Goal: Task Accomplishment & Management: Use online tool/utility

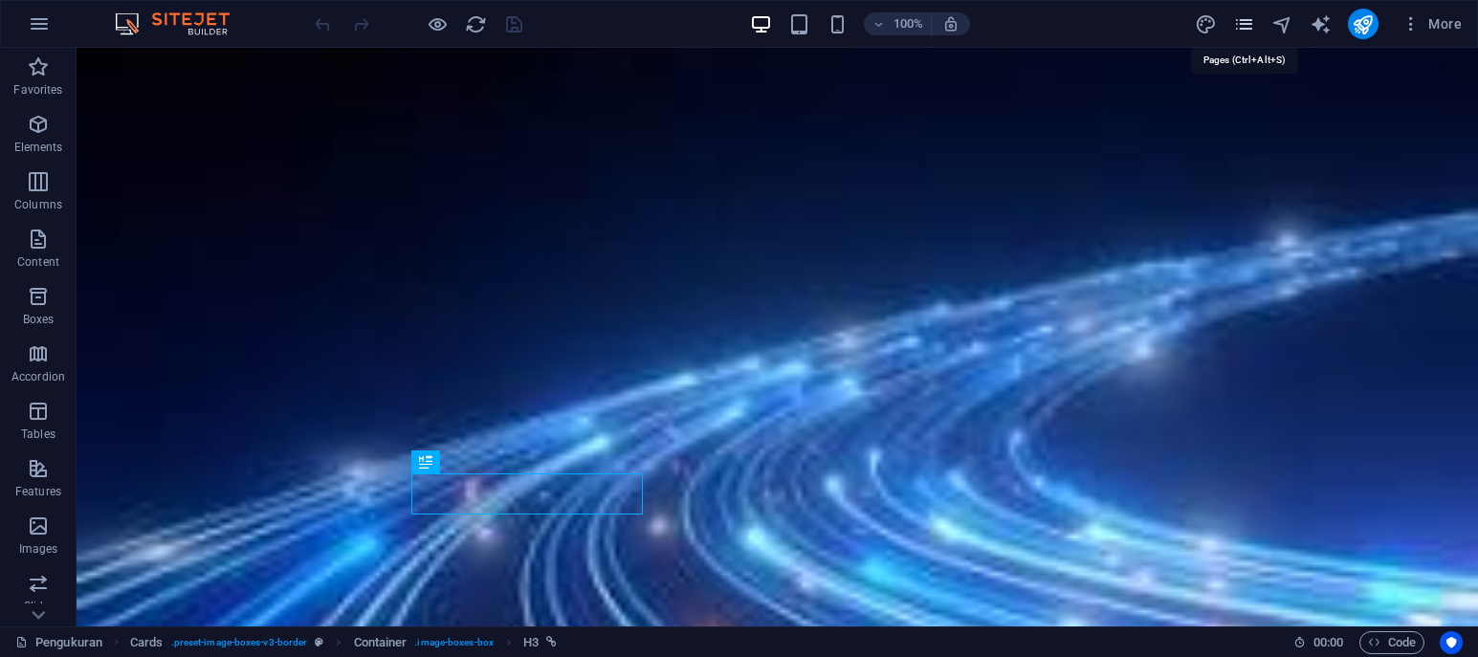
click at [1247, 29] on icon "pages" at bounding box center [1245, 24] width 22 height 22
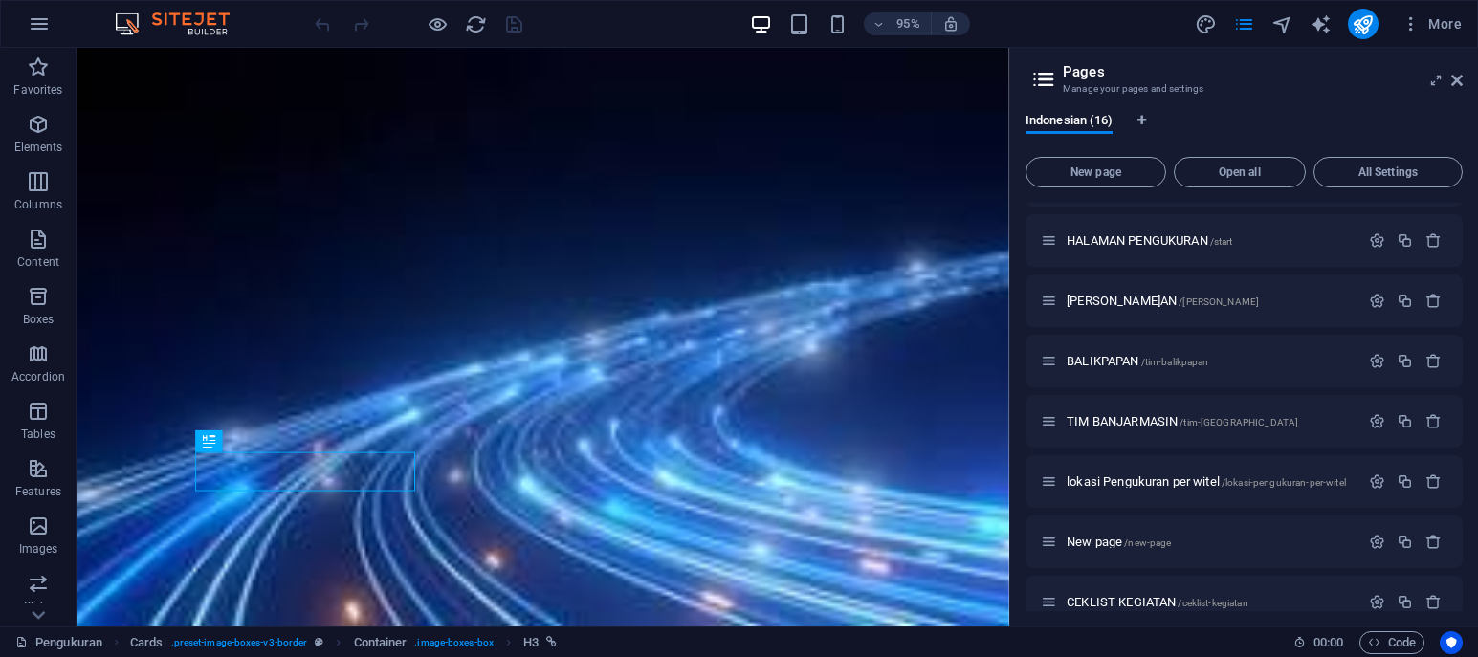
scroll to position [556, 0]
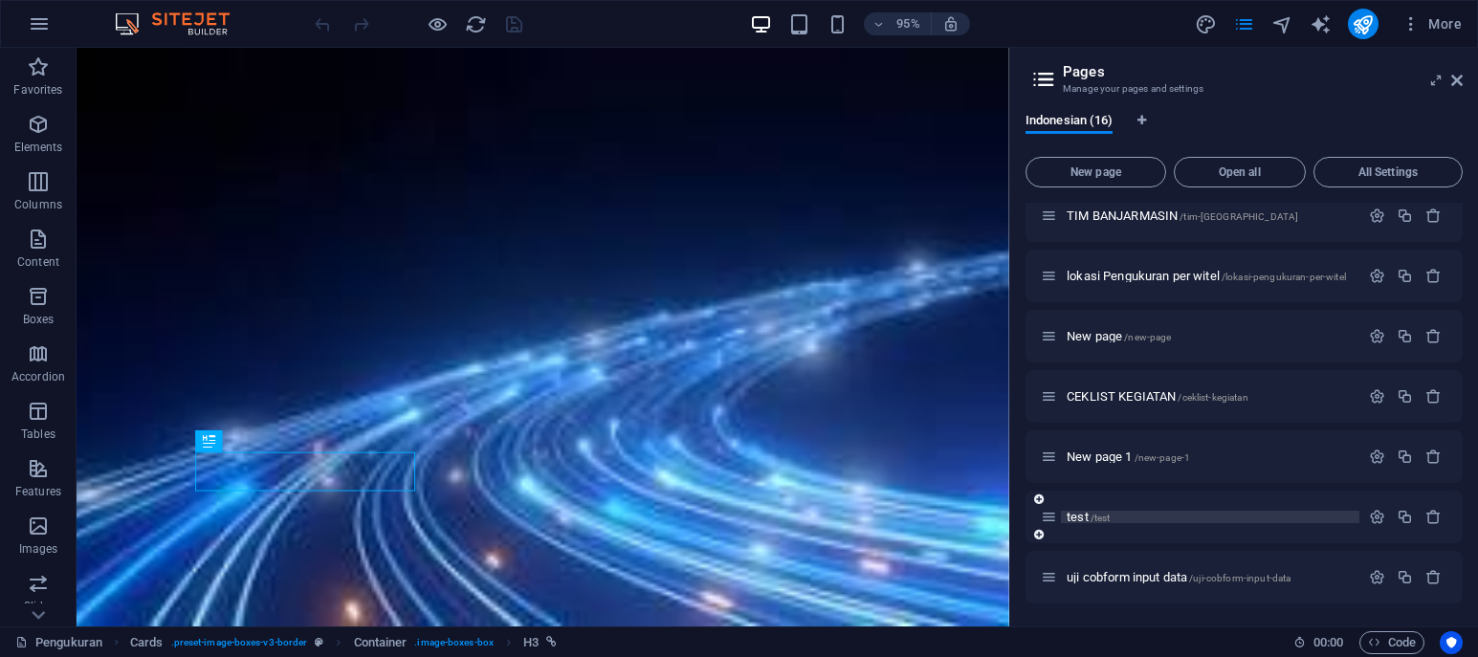
click at [1128, 511] on p "test /test" at bounding box center [1210, 517] width 287 height 12
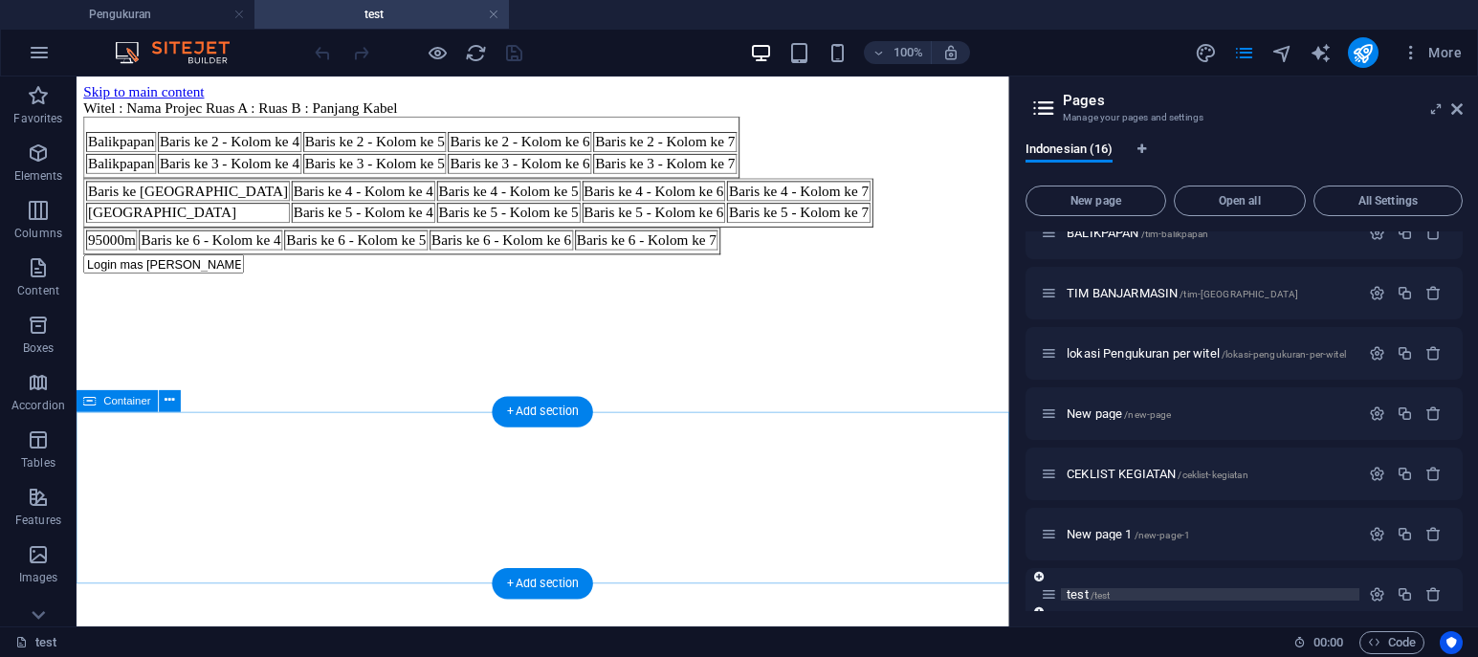
scroll to position [0, 0]
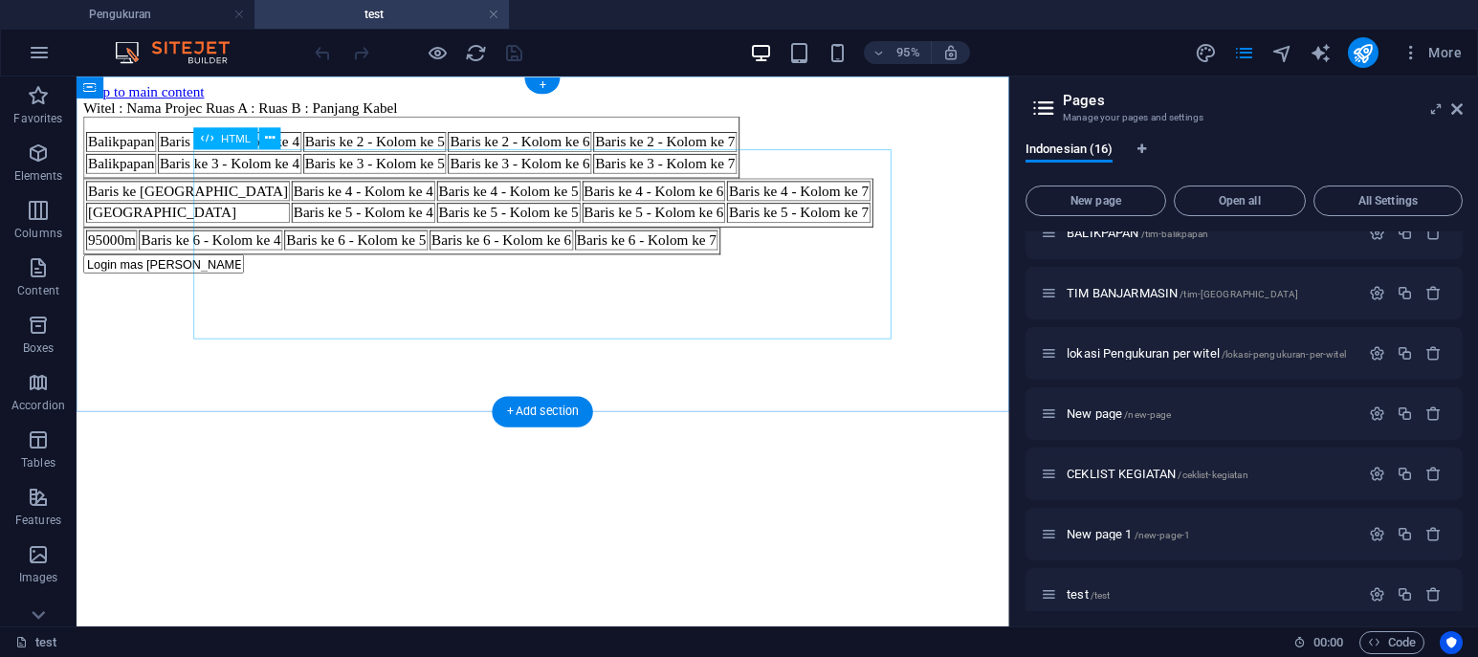
click at [210, 249] on div "Mengenal Tabel HTML Witel : Nama Projec Ruas A : Ruas B : Panjang Kabel Balikpa…" at bounding box center [567, 182] width 967 height 163
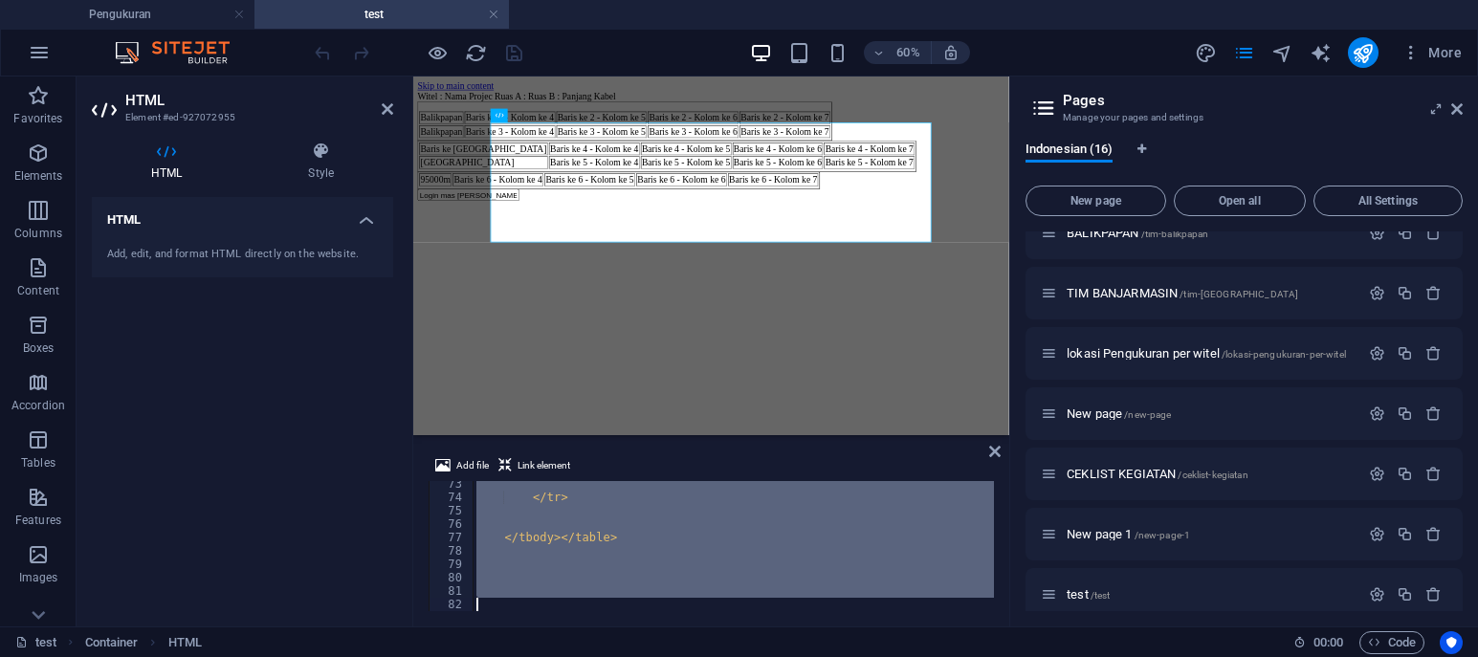
scroll to position [967, 0]
drag, startPoint x: 476, startPoint y: 489, endPoint x: 743, endPoint y: 639, distance: 306.4
click at [743, 611] on div "</ tr > </ tbody > </ table >" at bounding box center [734, 546] width 522 height 130
click at [300, 503] on div "HTML Add, edit, and format HTML directly on the website." at bounding box center [242, 404] width 301 height 414
click at [345, 344] on div "HTML Add, edit, and format HTML directly on the website." at bounding box center [242, 404] width 301 height 414
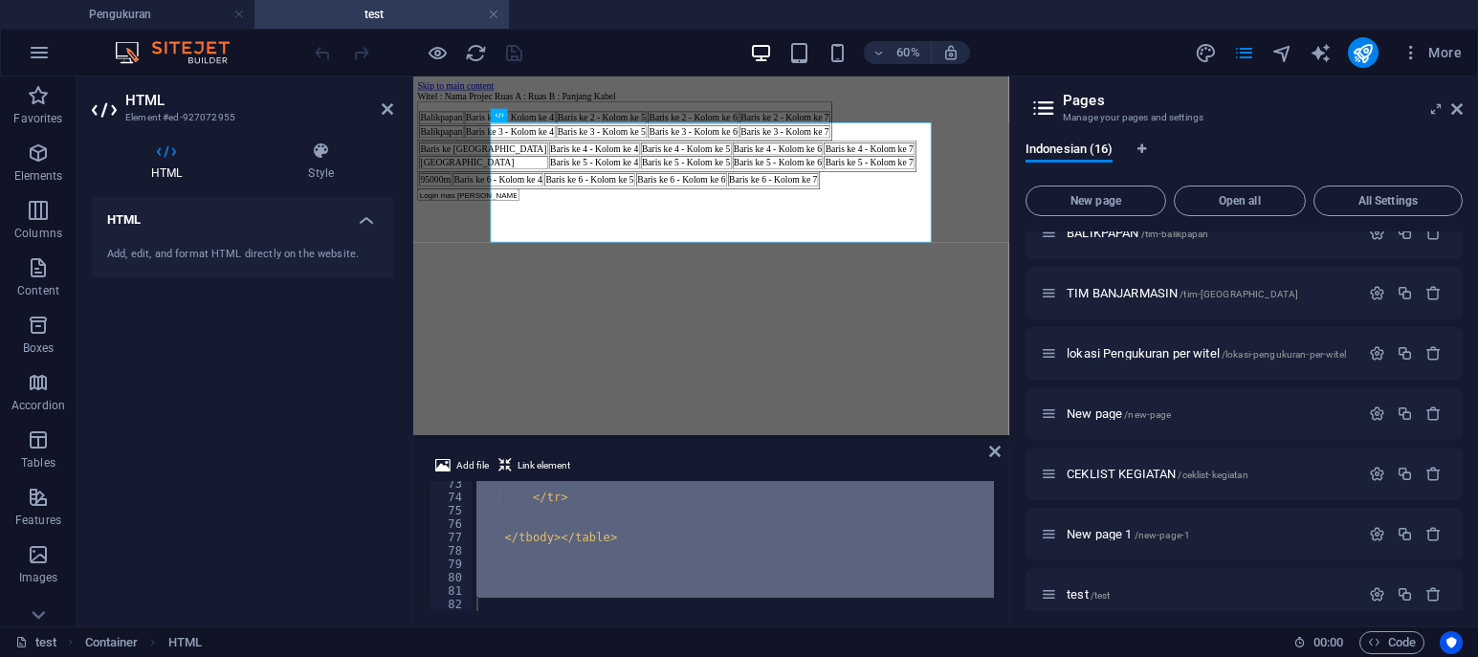
click at [345, 344] on div "HTML Add, edit, and format HTML directly on the website." at bounding box center [242, 404] width 301 height 414
click at [615, 523] on div "</ tr > </ tbody > </ table >" at bounding box center [734, 546] width 522 height 130
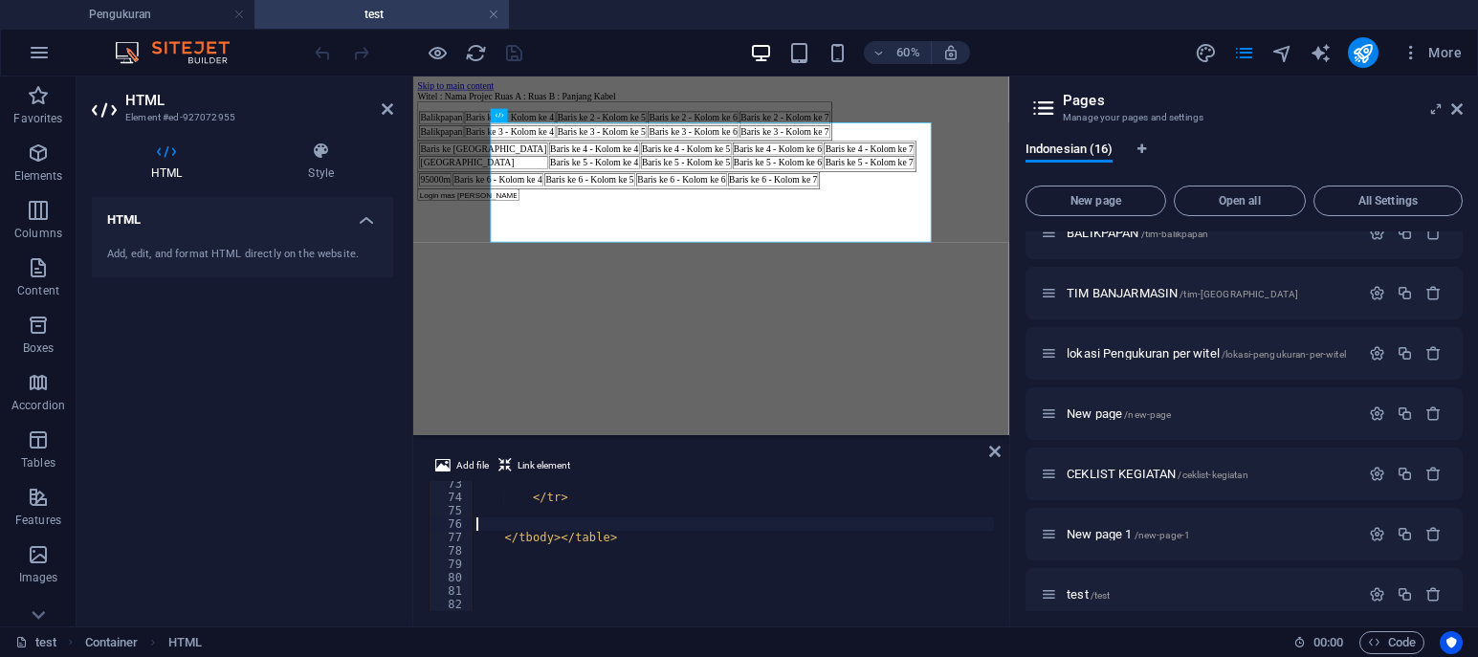
click at [376, 474] on div "HTML Add, edit, and format HTML directly on the website." at bounding box center [242, 404] width 301 height 414
click at [319, 366] on div "HTML Add, edit, and format HTML directly on the website." at bounding box center [242, 404] width 301 height 414
click at [316, 367] on div "HTML Add, edit, and format HTML directly on the website." at bounding box center [242, 404] width 301 height 414
click at [698, 264] on div "Mengenal Tabel HTML Witel : Nama Projec Ruas A : Ruas B : Panjang Kabel Balikpa…" at bounding box center [910, 182] width 978 height 163
click at [322, 335] on div "HTML Add, edit, and format HTML directly on the website." at bounding box center [242, 404] width 301 height 414
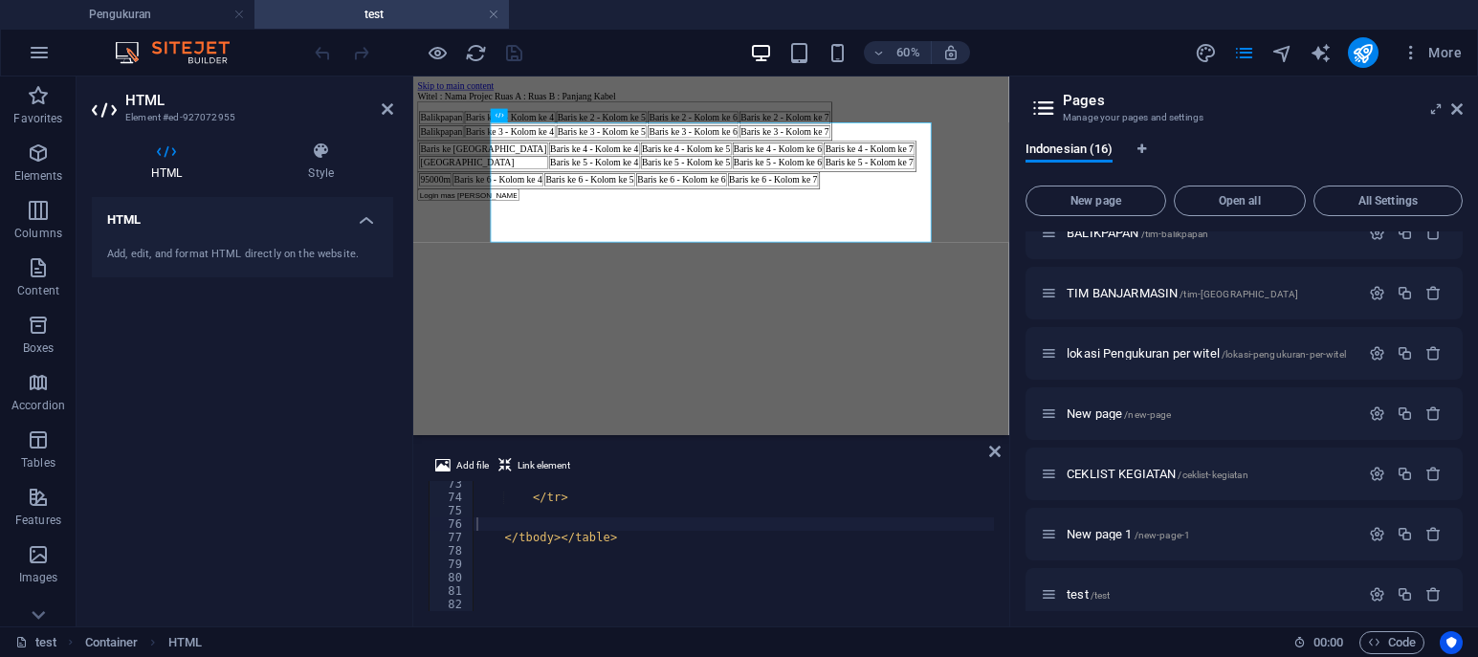
click at [322, 335] on div "HTML Add, edit, and format HTML directly on the website." at bounding box center [242, 404] width 301 height 414
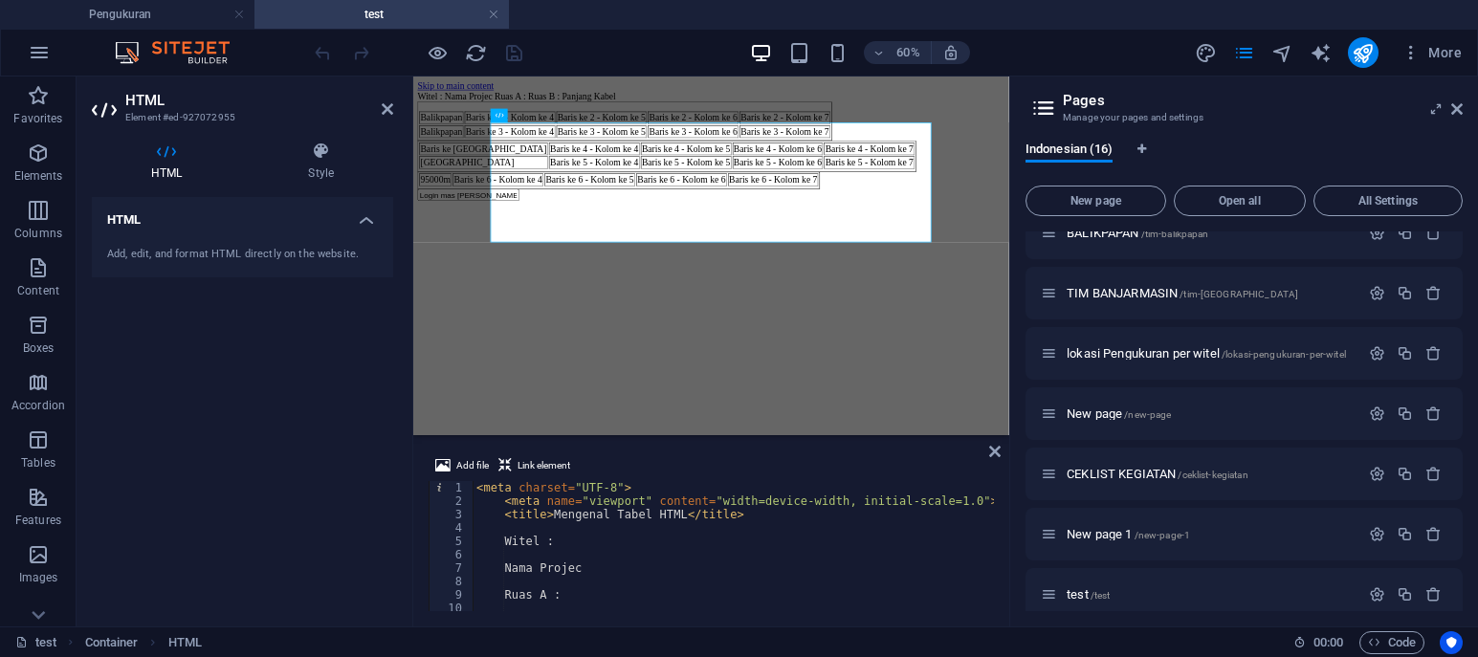
click at [313, 424] on div "HTML Add, edit, and format HTML directly on the website." at bounding box center [242, 404] width 301 height 414
click at [312, 424] on div "HTML Add, edit, and format HTML directly on the website." at bounding box center [242, 404] width 301 height 414
click at [694, 101] on div "Mengenal Tabel HTML Witel : Nama Projec Ruas A : Ruas B : Panjang Kabel Balikpa…" at bounding box center [910, 182] width 978 height 163
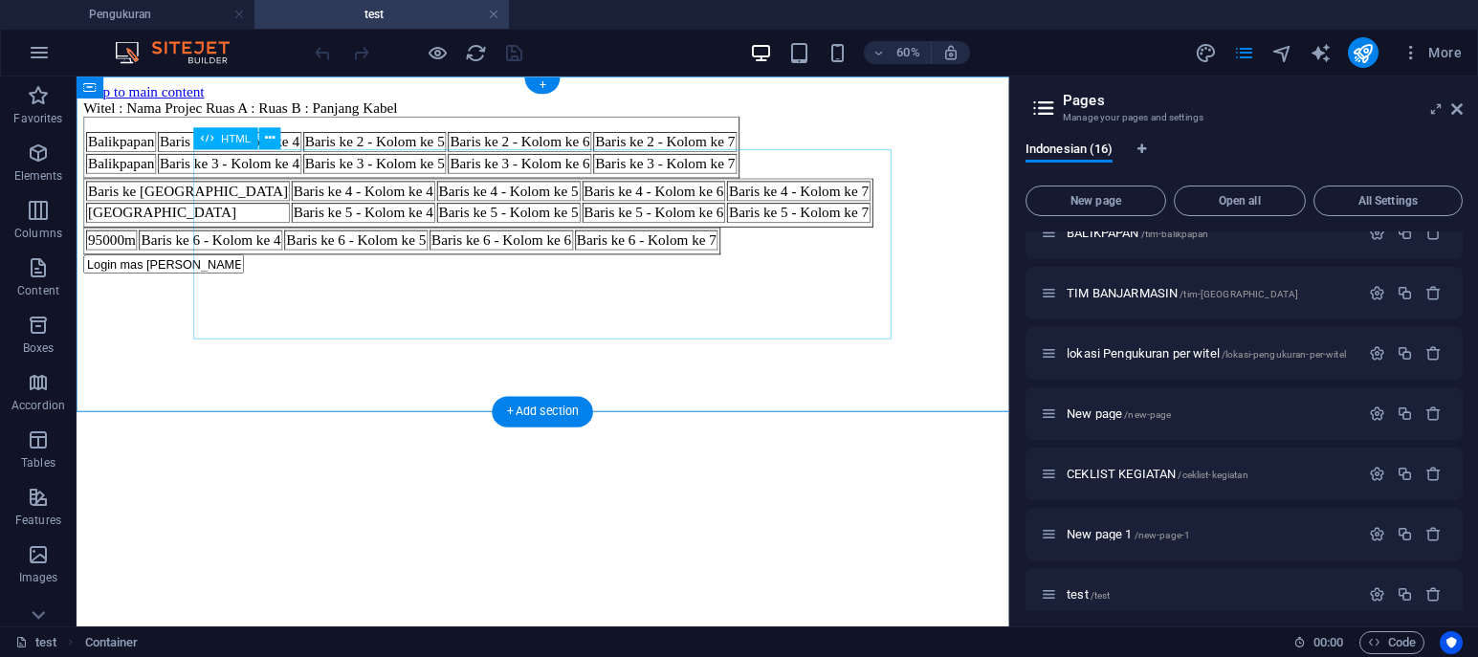
click at [322, 264] on div "Mengenal Tabel HTML Witel : Nama Projec Ruas A : Ruas B : Panjang Kabel Balikpa…" at bounding box center [567, 182] width 967 height 163
click at [1017, 369] on div "Indonesian (16) New page Open all All Settings Pengukuran / Privacy /privacy DA…" at bounding box center [1245, 376] width 468 height 500
click at [1012, 264] on div "Mengenal Tabel HTML Witel : Nama Projec Ruas A : Ruas B : Panjang Kabel Balikpa…" at bounding box center [567, 182] width 967 height 163
drag, startPoint x: 1455, startPoint y: 109, endPoint x: 1060, endPoint y: 206, distance: 405.9
click at [1455, 109] on icon at bounding box center [1457, 108] width 11 height 15
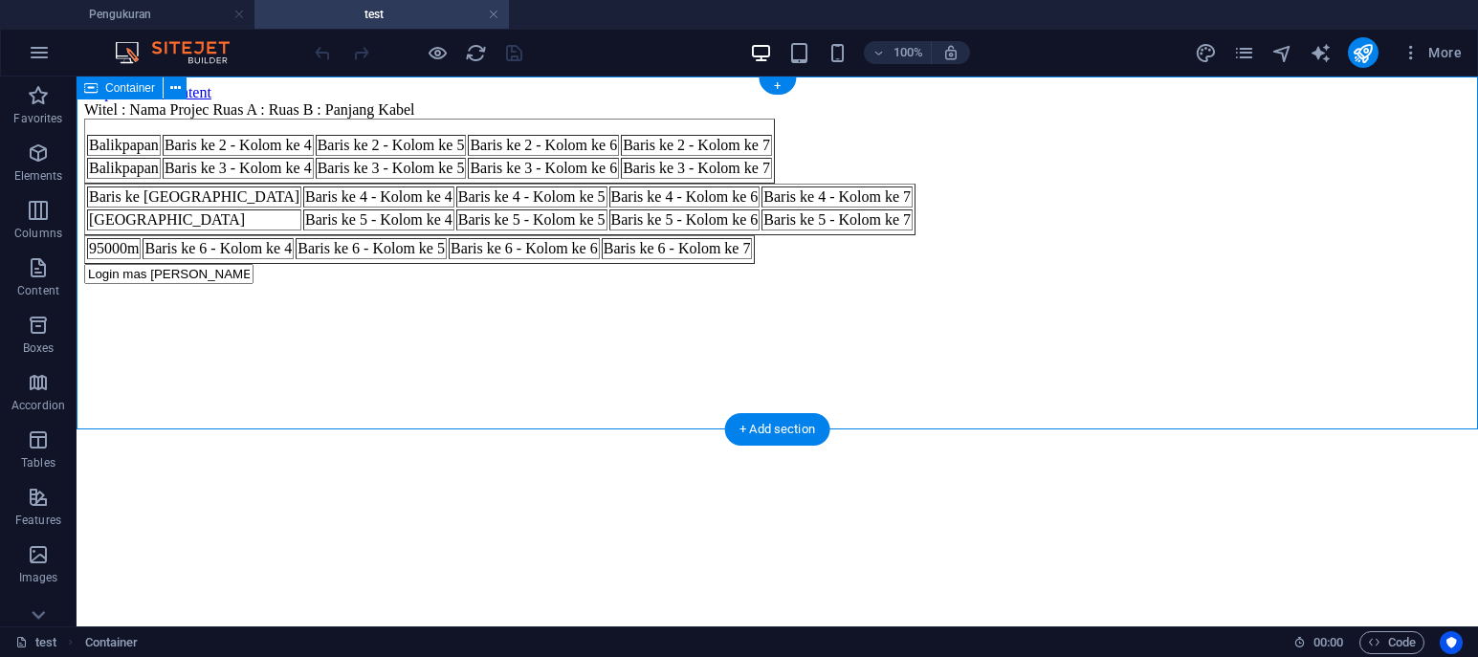
click at [186, 264] on div "Mengenal Tabel HTML Witel : Nama Projec Ruas A : Ruas B : Panjang Kabel Balikpa…" at bounding box center [777, 182] width 1387 height 163
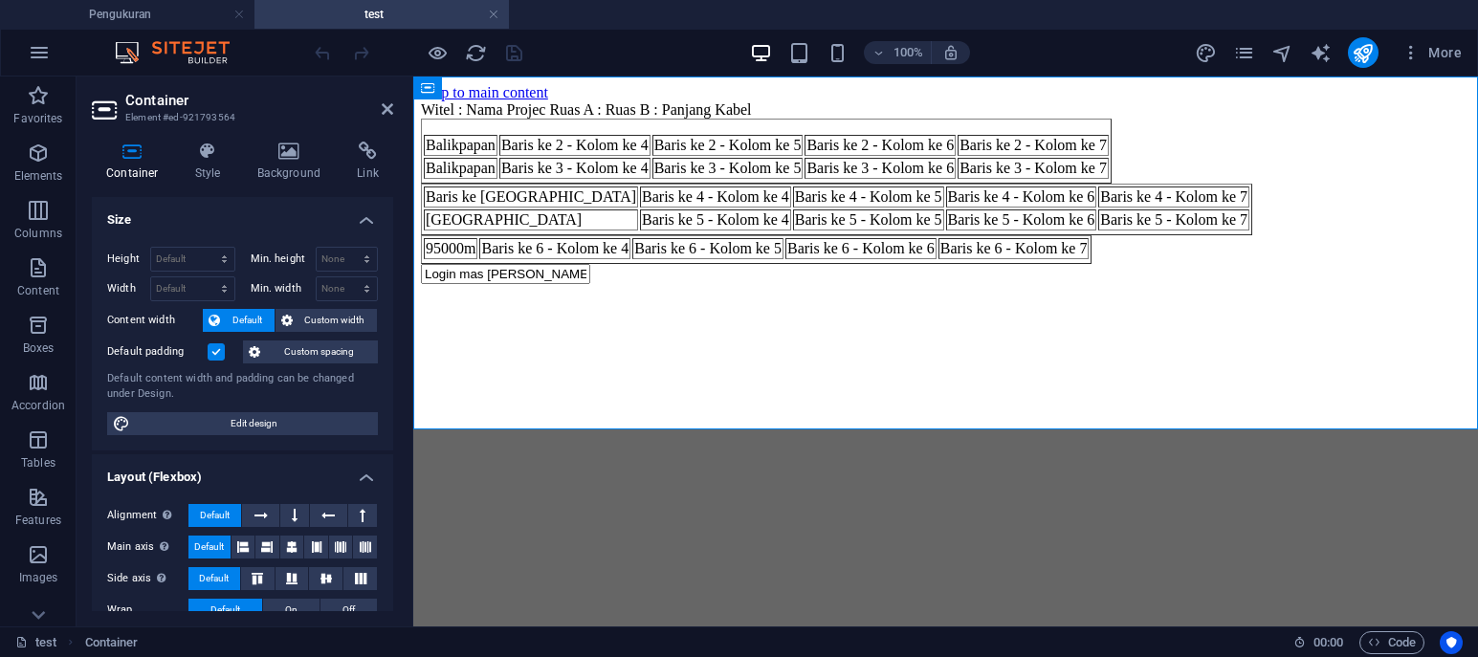
click at [551, 46] on div "100% More" at bounding box center [890, 52] width 1159 height 31
click at [500, 51] on div at bounding box center [418, 52] width 214 height 31
click at [1366, 54] on icon "publish" at bounding box center [1363, 53] width 22 height 22
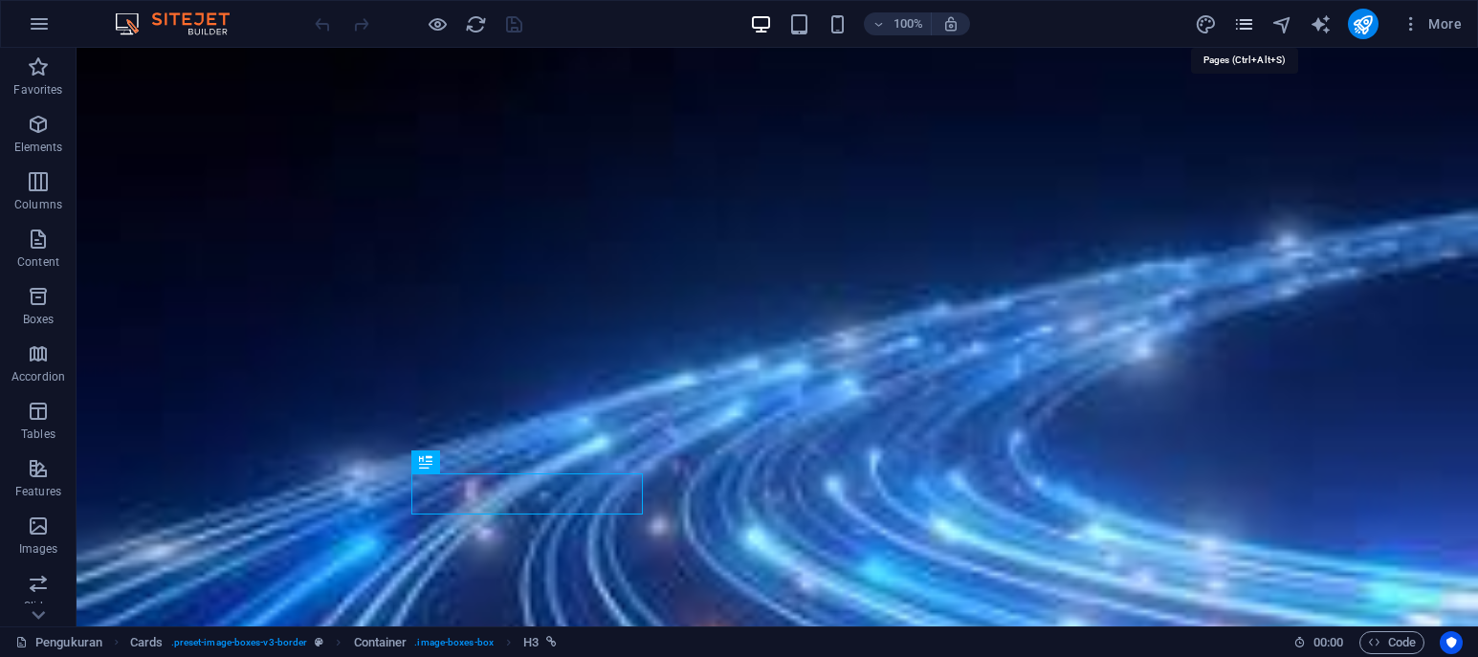
click at [1246, 24] on icon "pages" at bounding box center [1245, 24] width 22 height 22
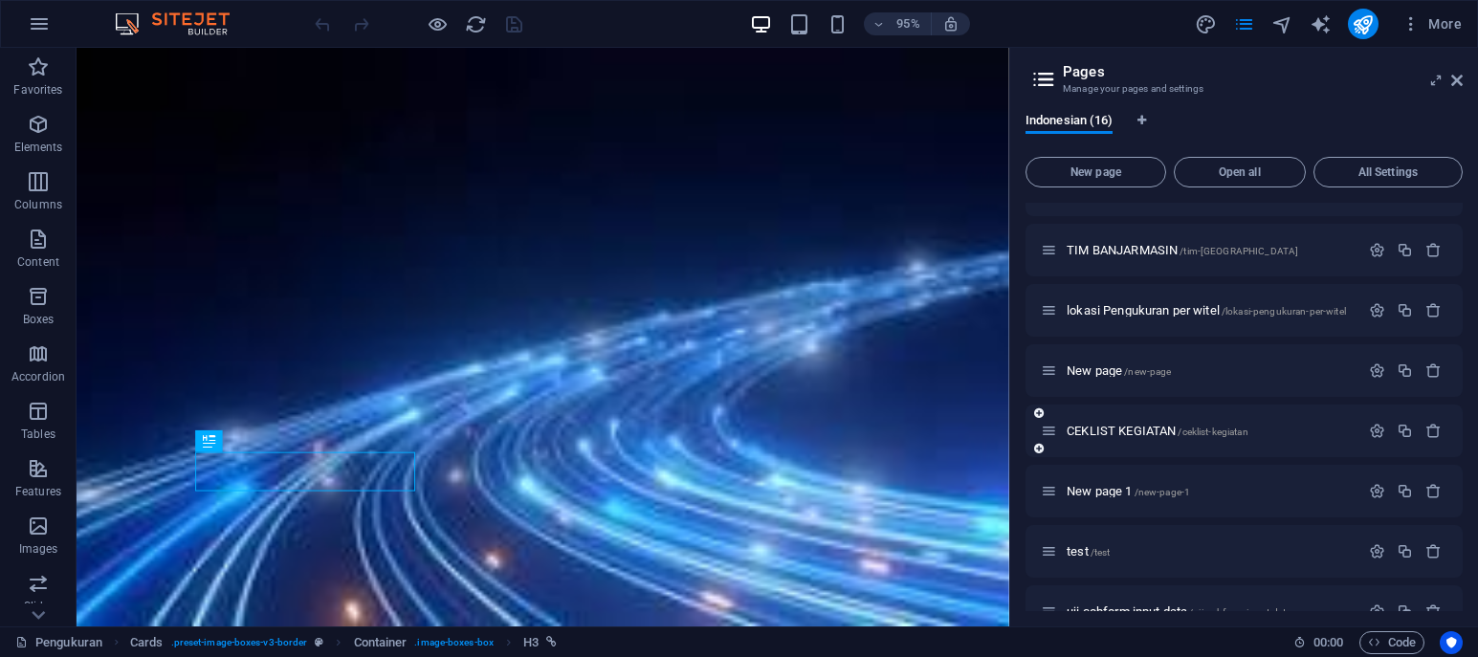
scroll to position [556, 0]
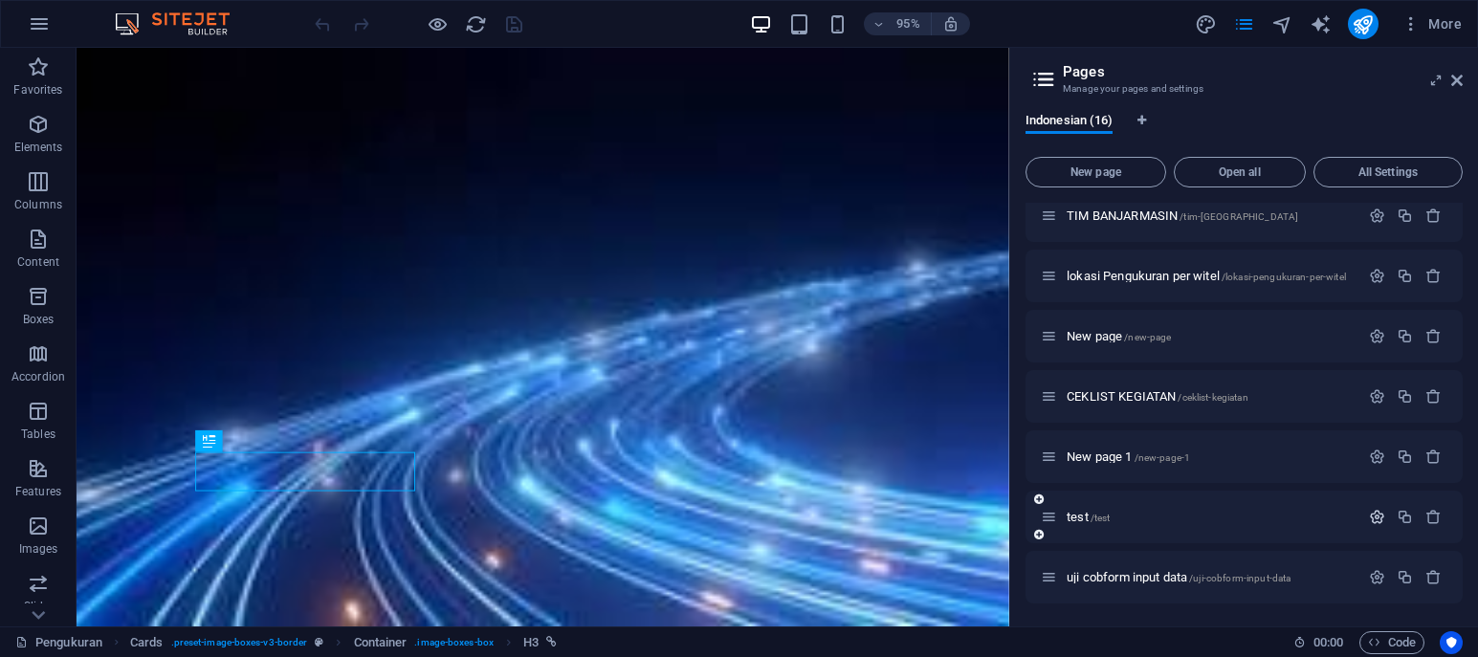
click at [1380, 515] on icon "button" at bounding box center [1377, 517] width 16 height 16
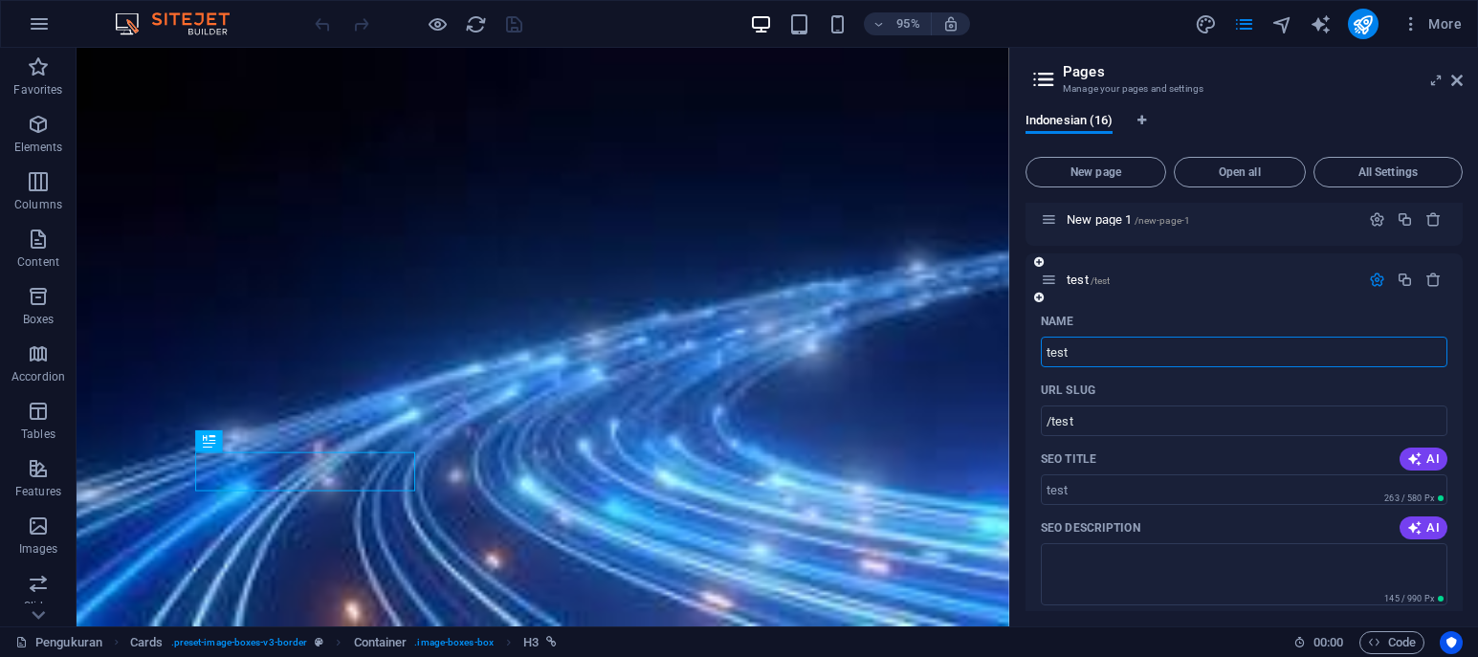
scroll to position [513, 0]
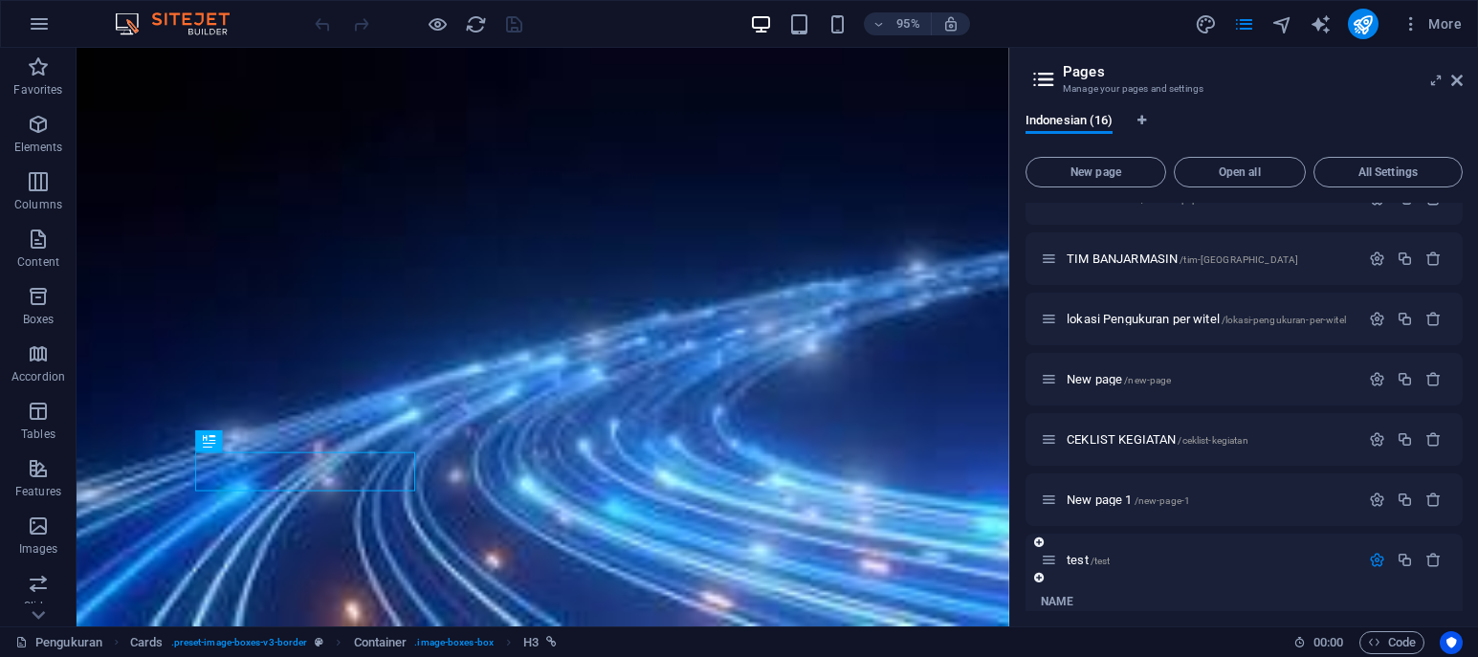
click at [1380, 563] on icon "button" at bounding box center [1377, 560] width 16 height 16
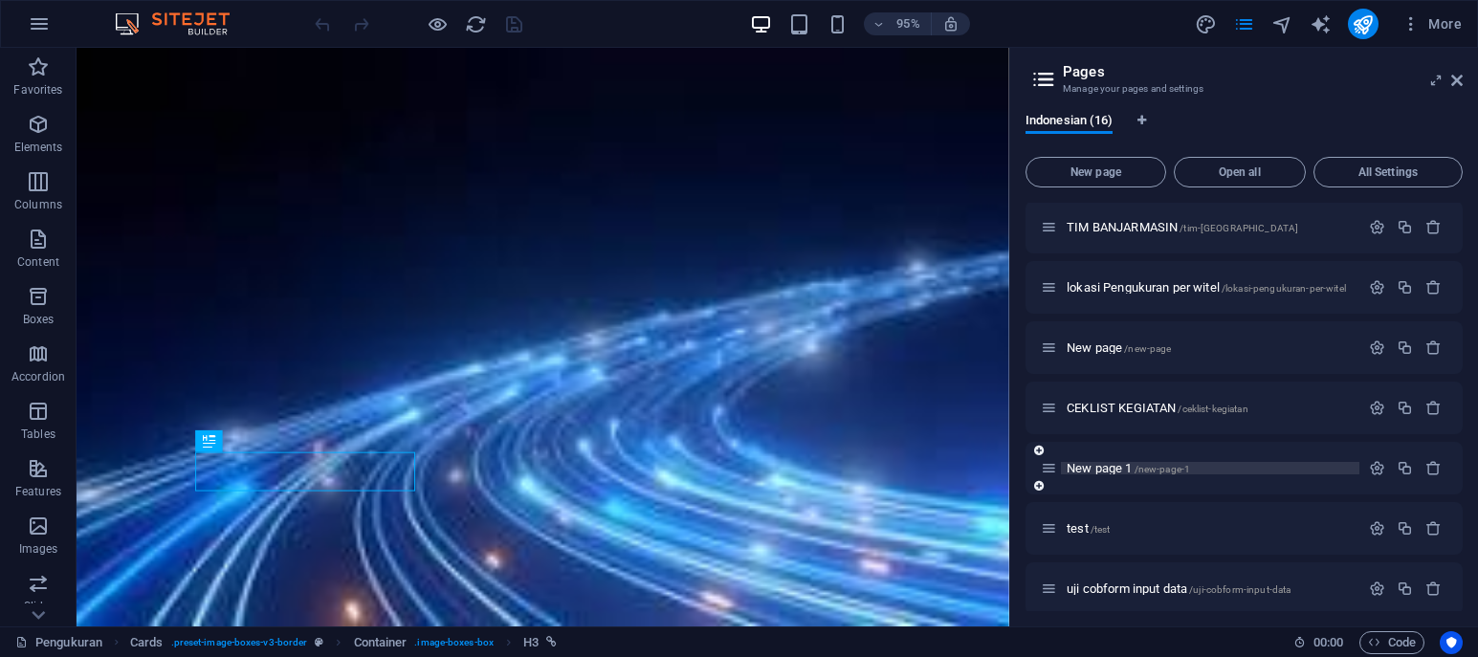
scroll to position [556, 0]
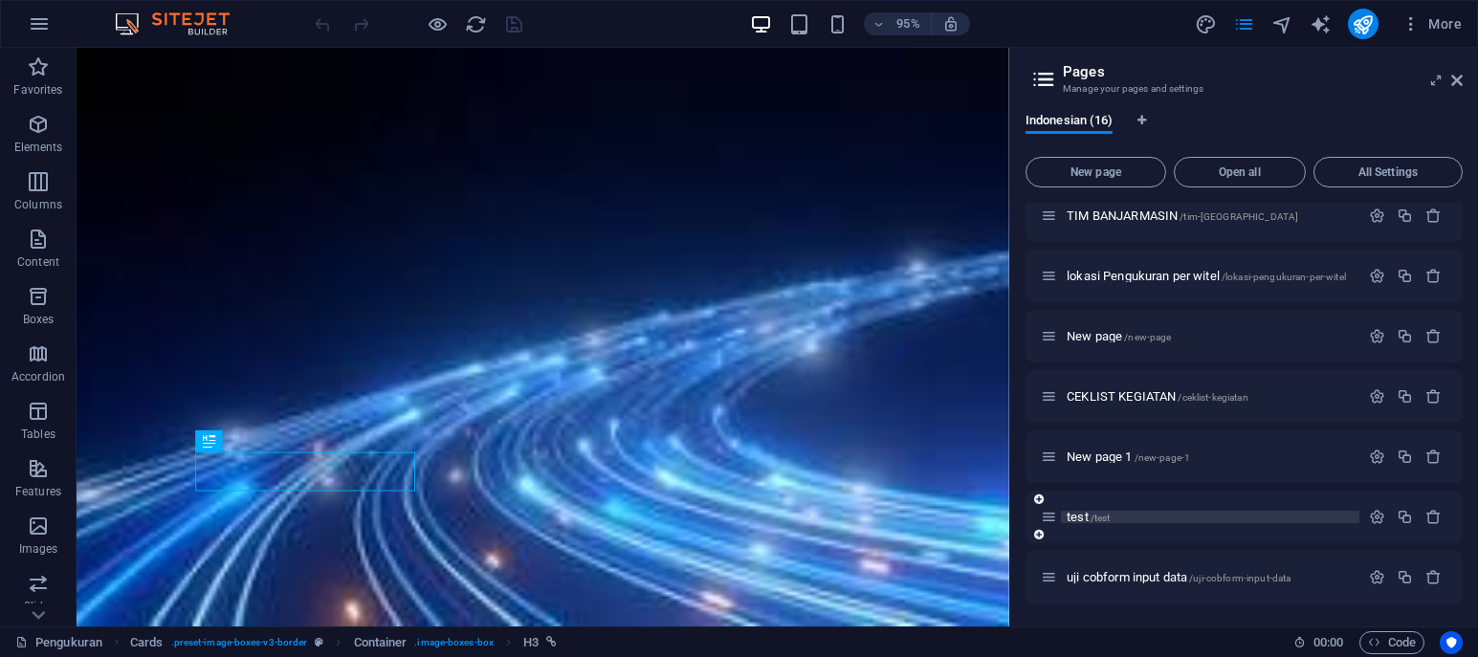
click at [1108, 513] on span "/test" at bounding box center [1101, 518] width 20 height 11
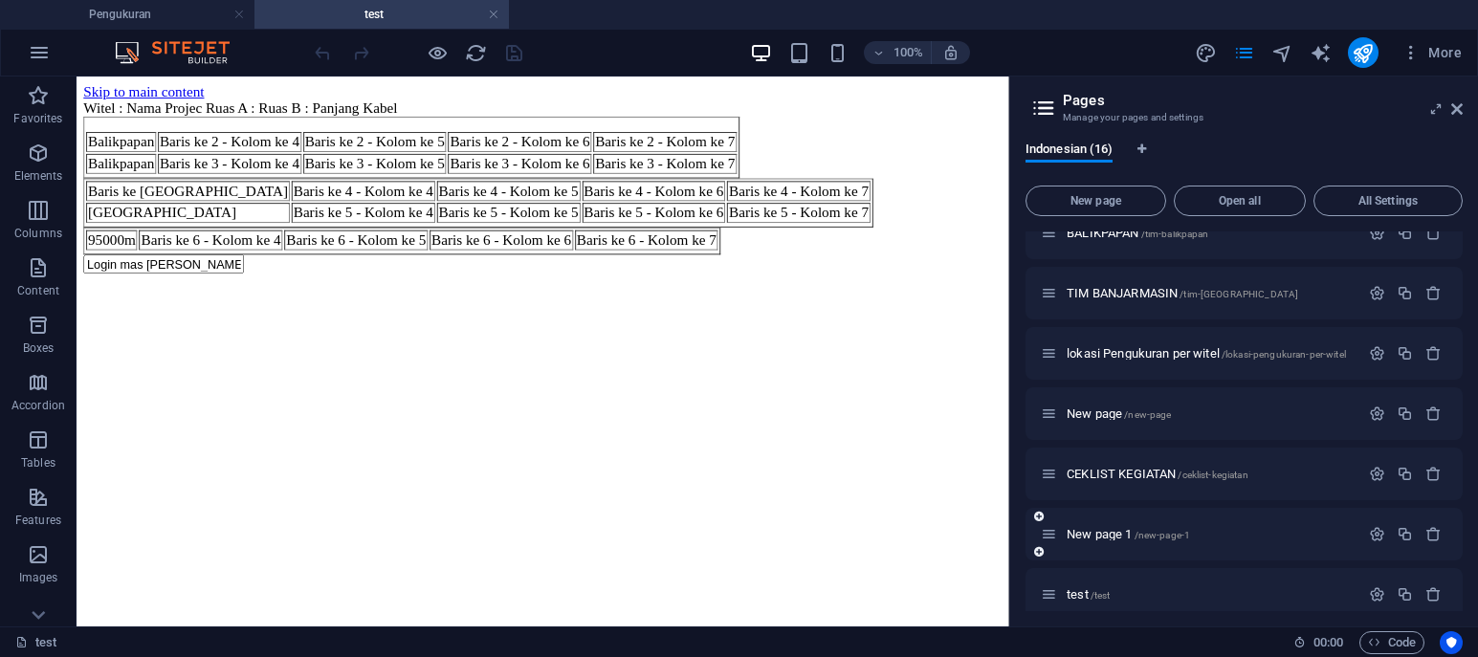
scroll to position [0, 0]
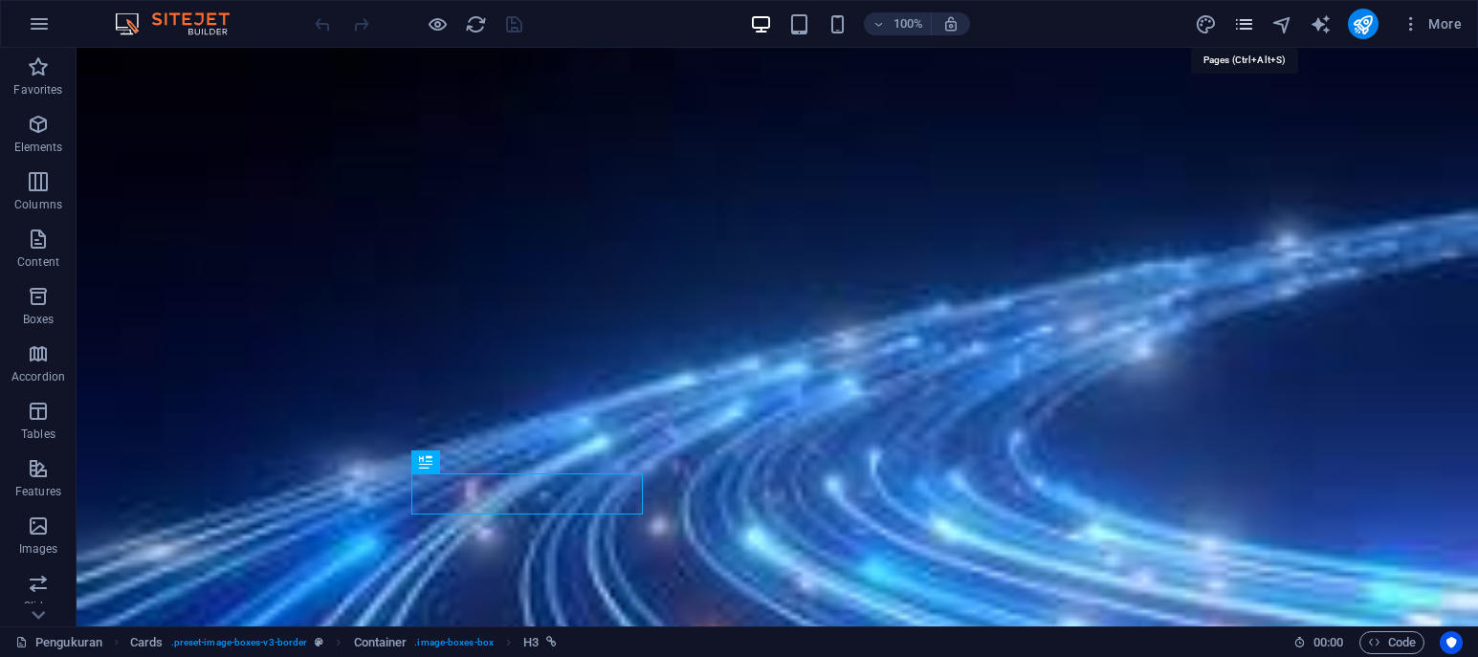
click at [1245, 20] on icon "pages" at bounding box center [1245, 24] width 22 height 22
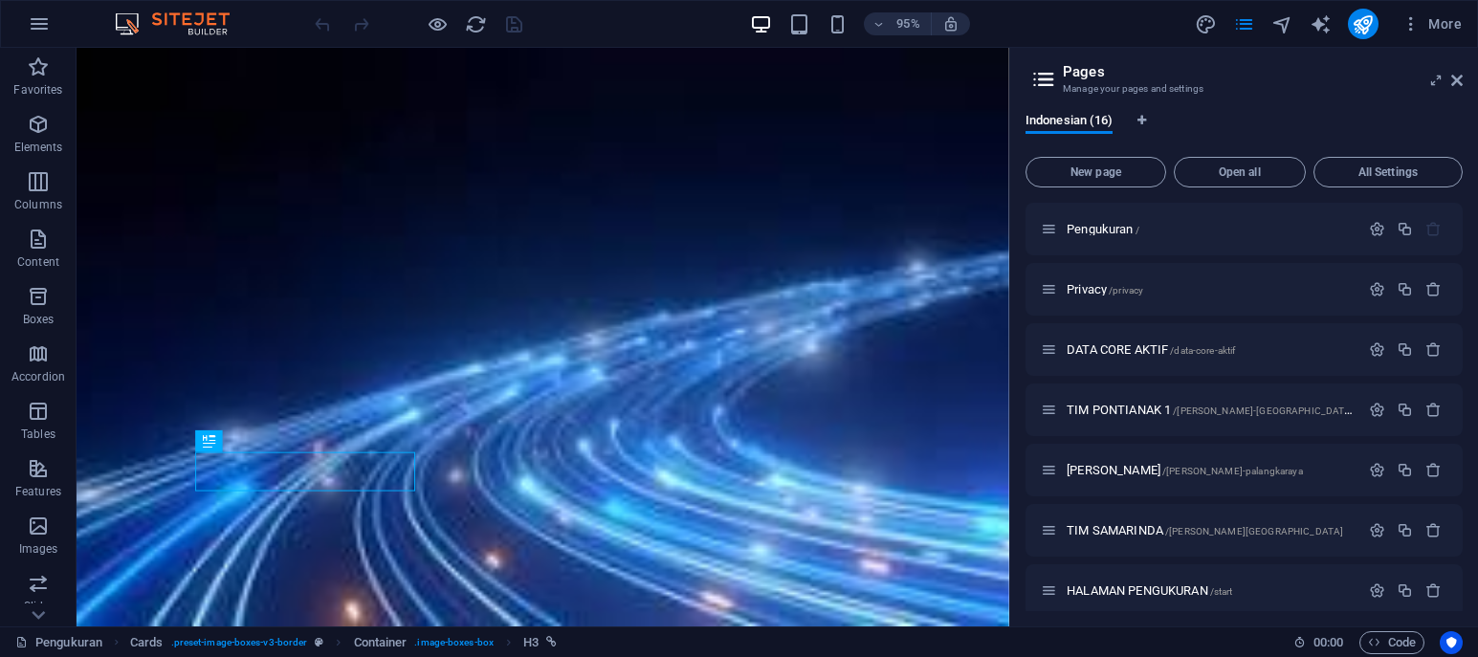
scroll to position [556, 0]
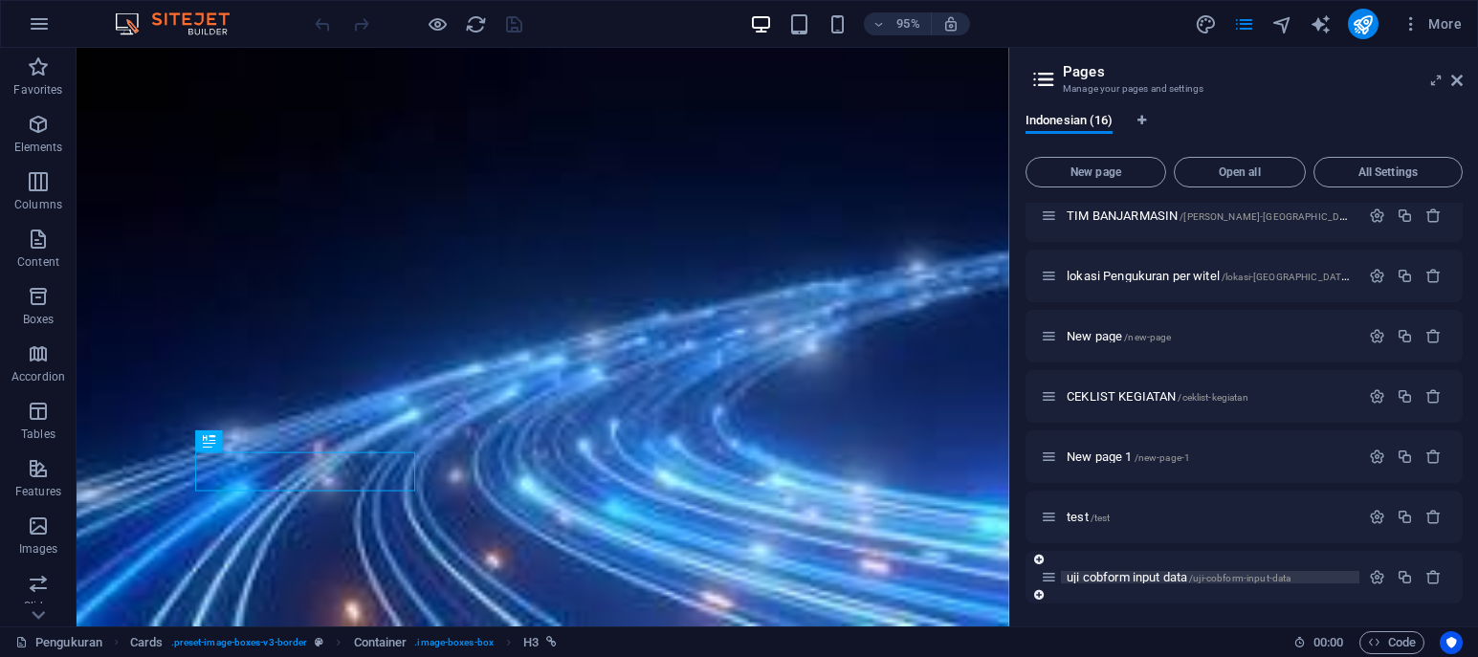
click at [1138, 579] on span "uji cobform input data /uji-cobform-input-data" at bounding box center [1179, 577] width 224 height 14
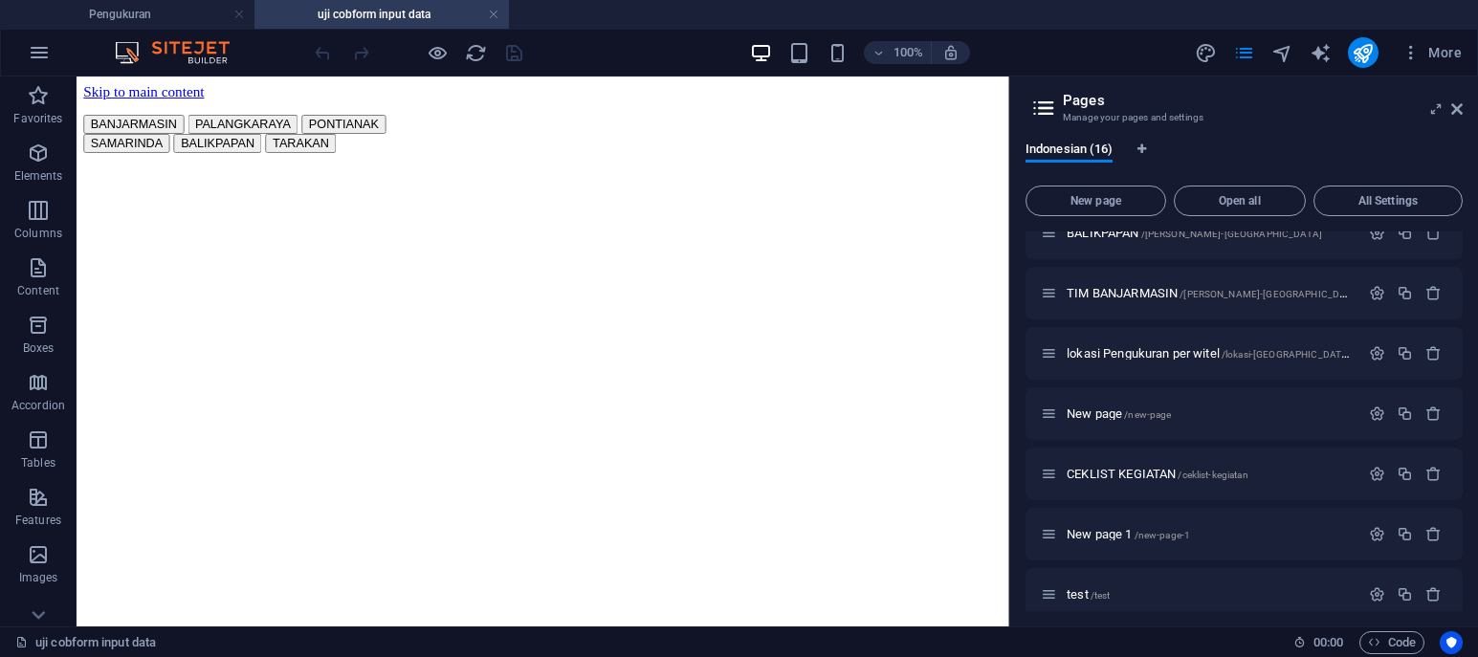
scroll to position [0, 0]
click at [548, 84] on div "+" at bounding box center [542, 86] width 35 height 16
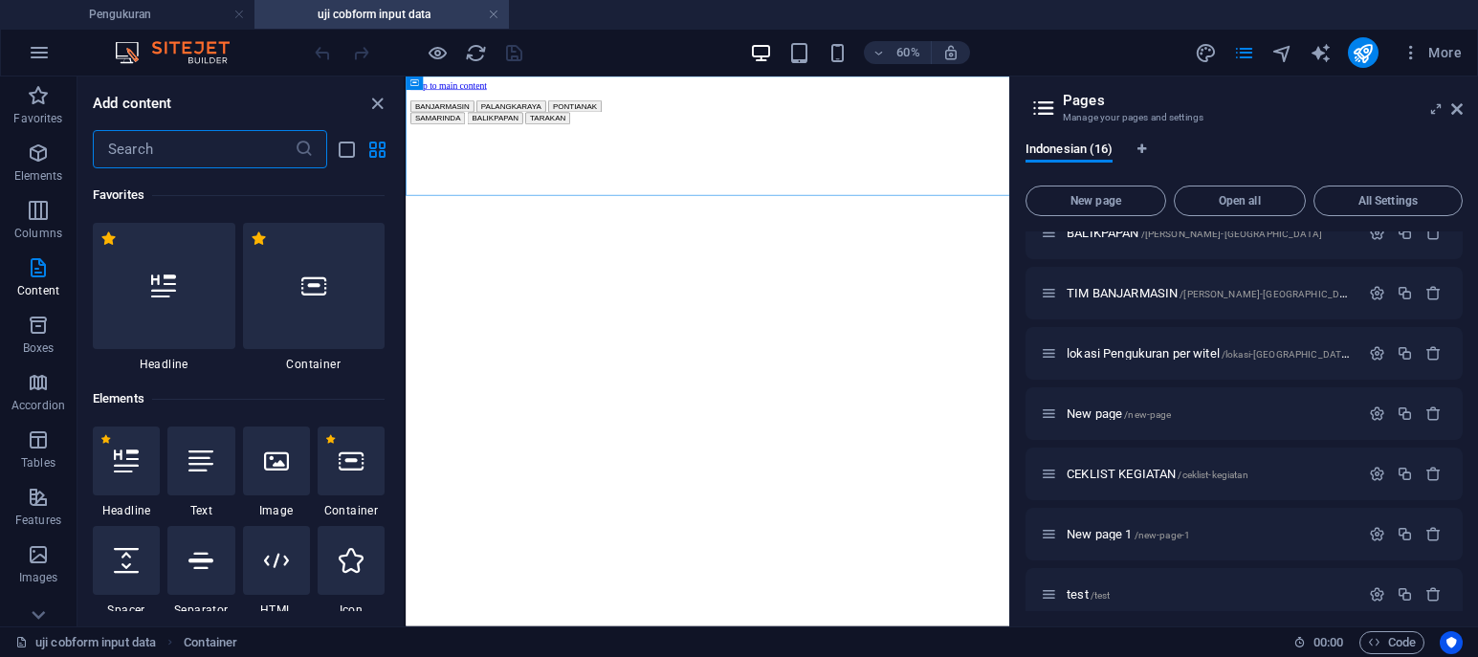
scroll to position [3348, 0]
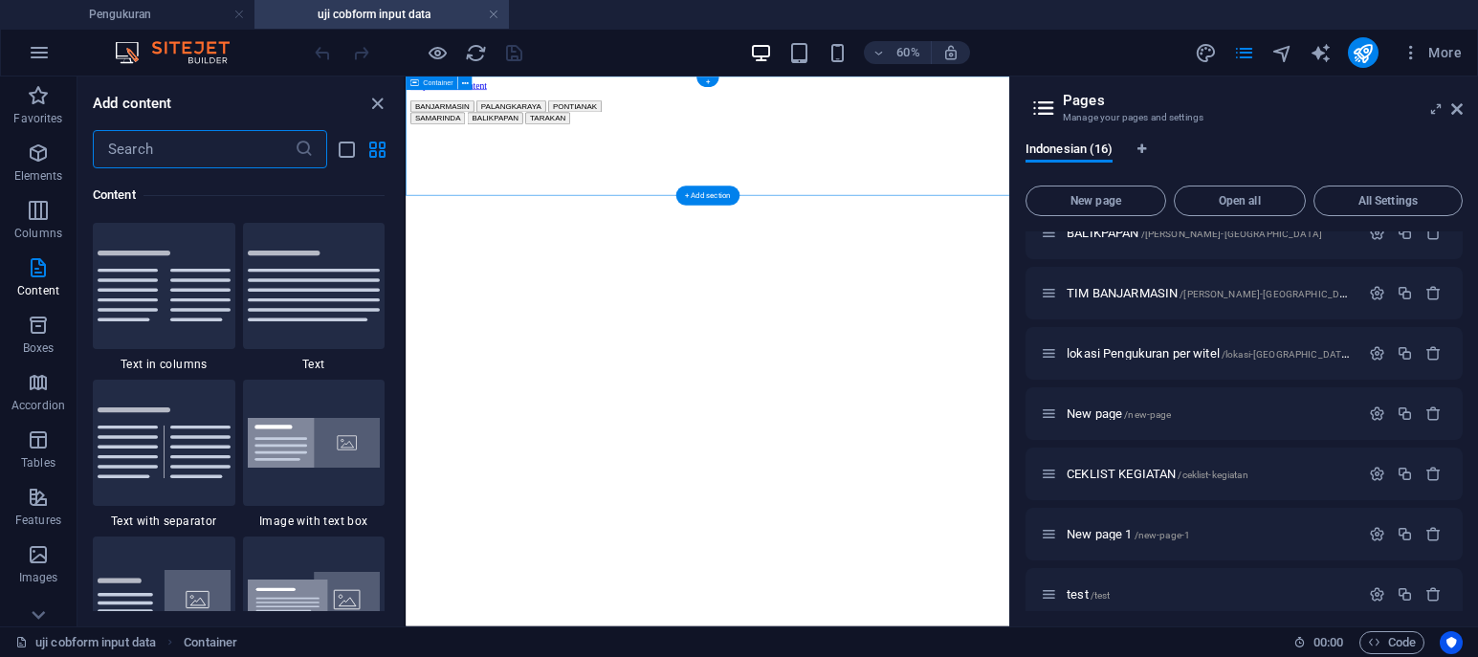
click at [733, 157] on div "BANJARMASIN PALANGKARAYA PONTIANAK SAMARINDA BALIKPAPAN TARAKAN" at bounding box center [908, 137] width 991 height 40
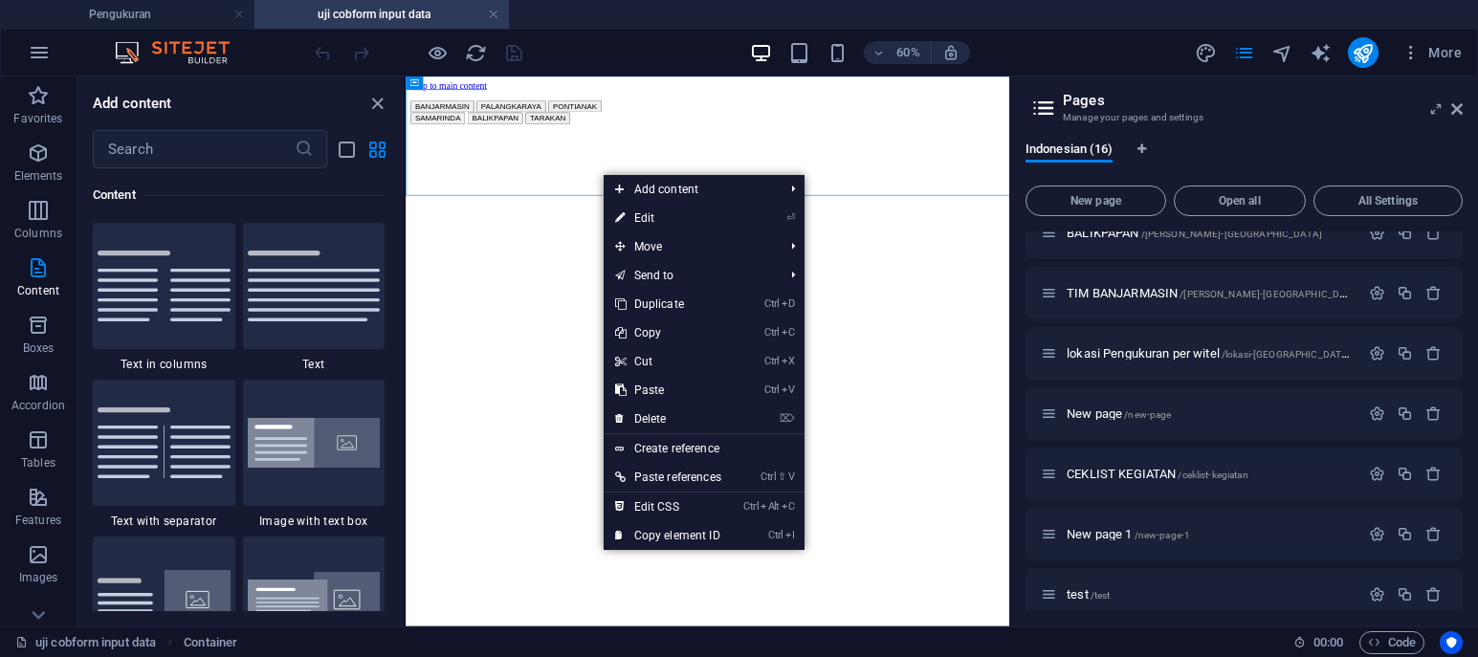
click at [617, 172] on html "Skip to main content BANJARMASIN PALANGKARAYA PONTIANAK SAMARINDA BALIKPAPAN TA…" at bounding box center [909, 125] width 1007 height 96
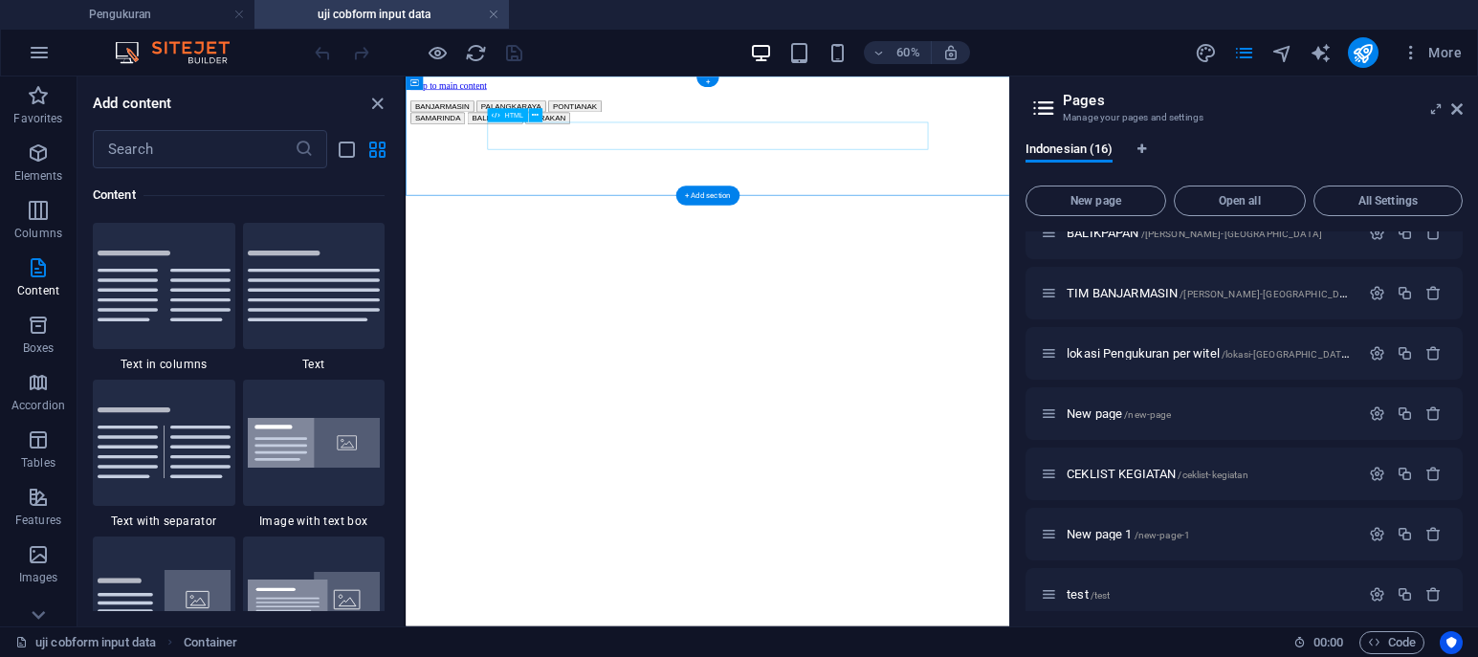
click at [678, 157] on div "BANJARMASIN PALANGKARAYA PONTIANAK SAMARINDA BALIKPAPAN TARAKAN" at bounding box center [908, 137] width 991 height 40
click at [500, 118] on icon at bounding box center [496, 115] width 8 height 13
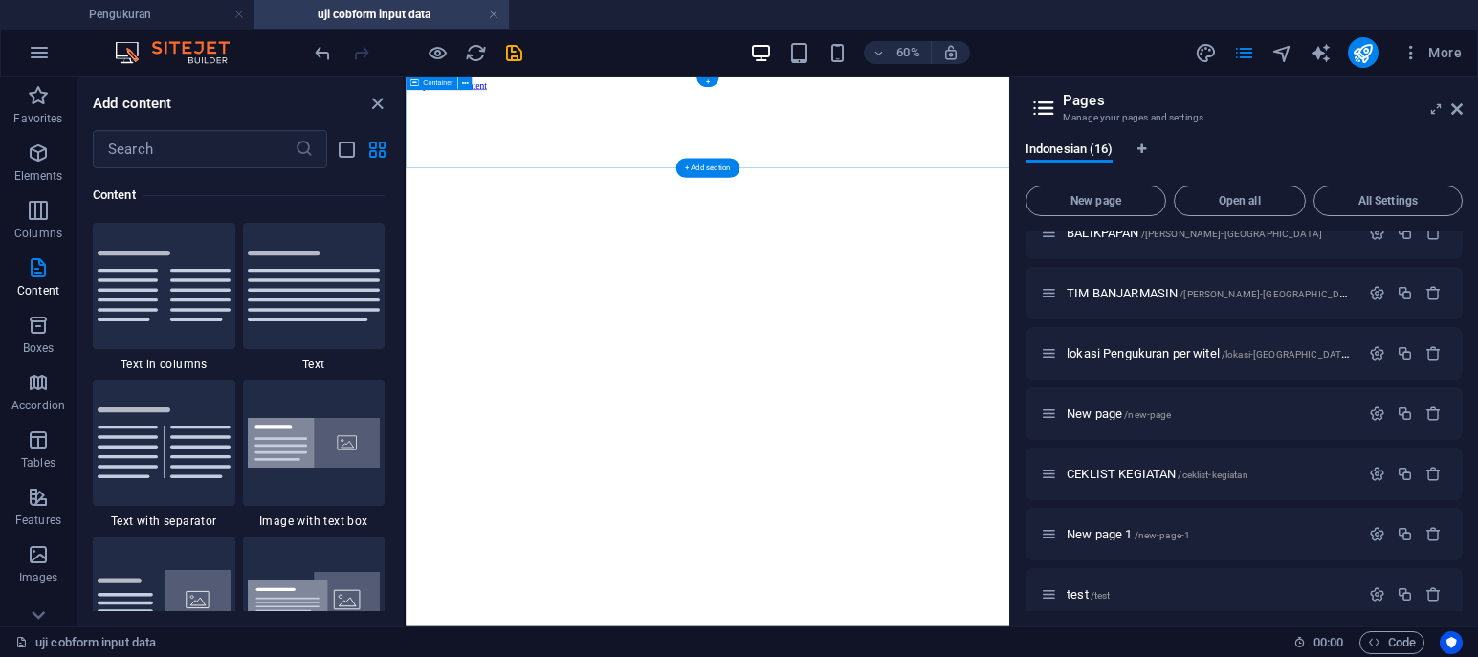
click at [560, 101] on div at bounding box center [908, 101] width 991 height 0
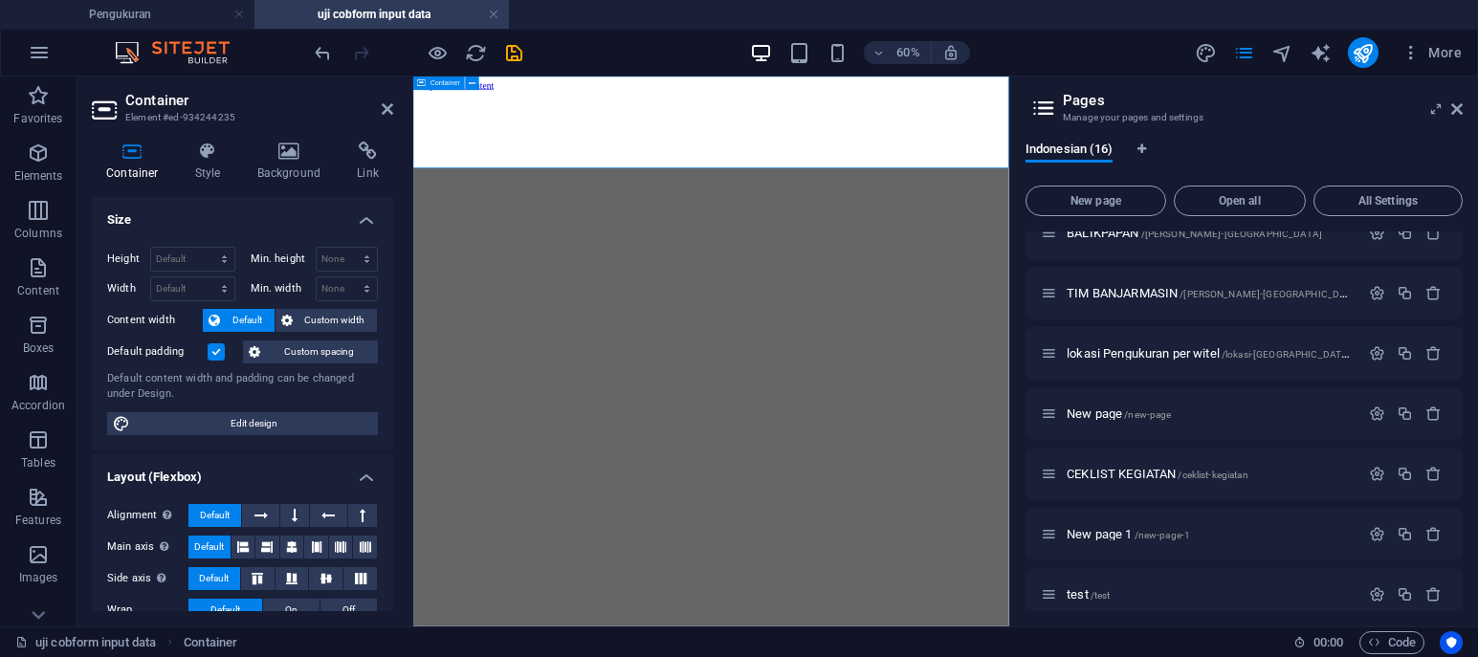
click at [580, 101] on div at bounding box center [910, 101] width 978 height 0
click at [598, 101] on div at bounding box center [910, 101] width 978 height 0
click at [467, 84] on button at bounding box center [472, 83] width 13 height 13
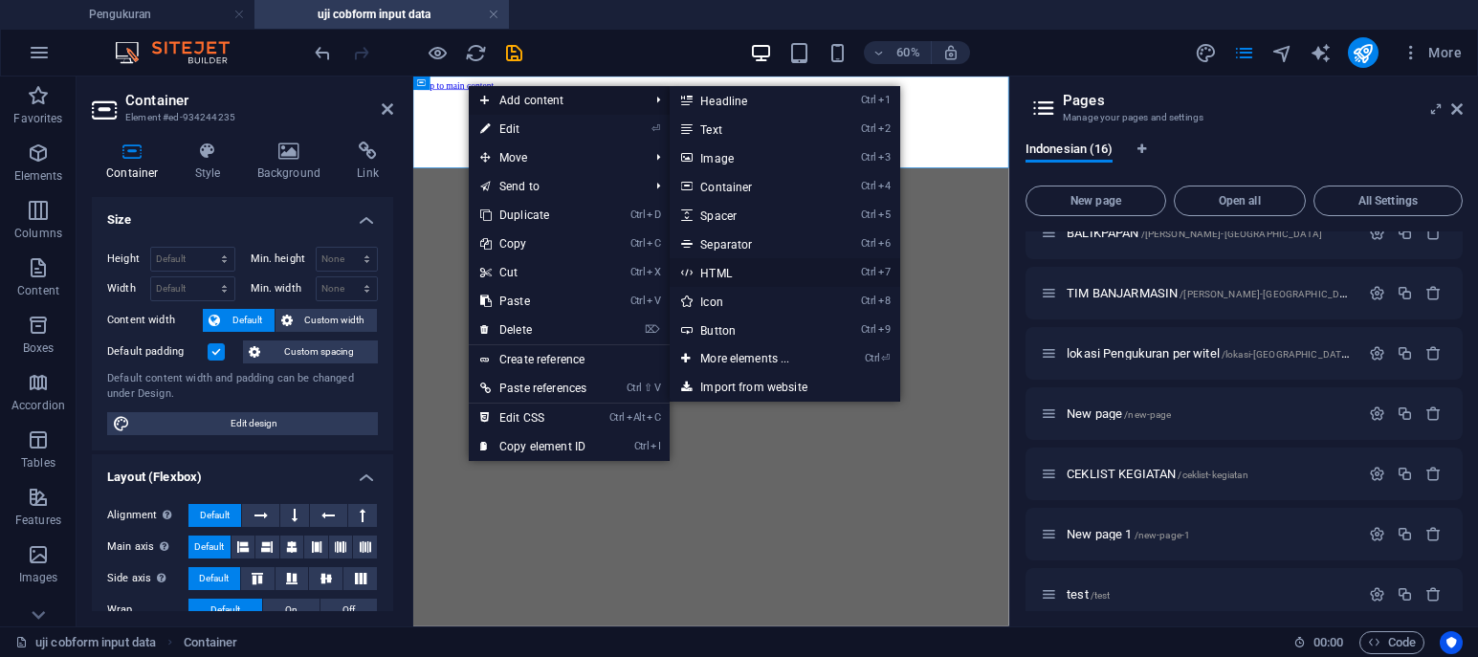
drag, startPoint x: 742, startPoint y: 277, endPoint x: 563, endPoint y: 399, distance: 216.9
click at [742, 277] on link "Ctrl 7 HTML" at bounding box center [749, 272] width 158 height 29
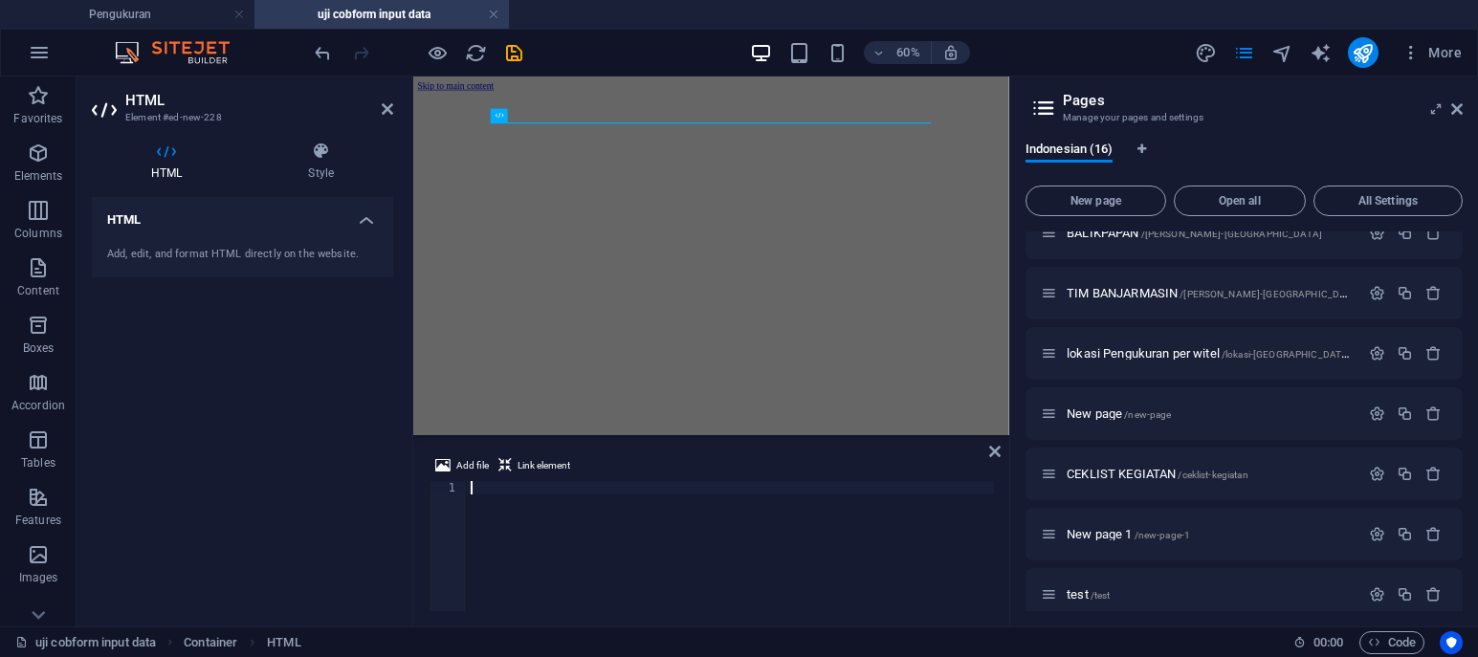
type textarea "13 & 14"
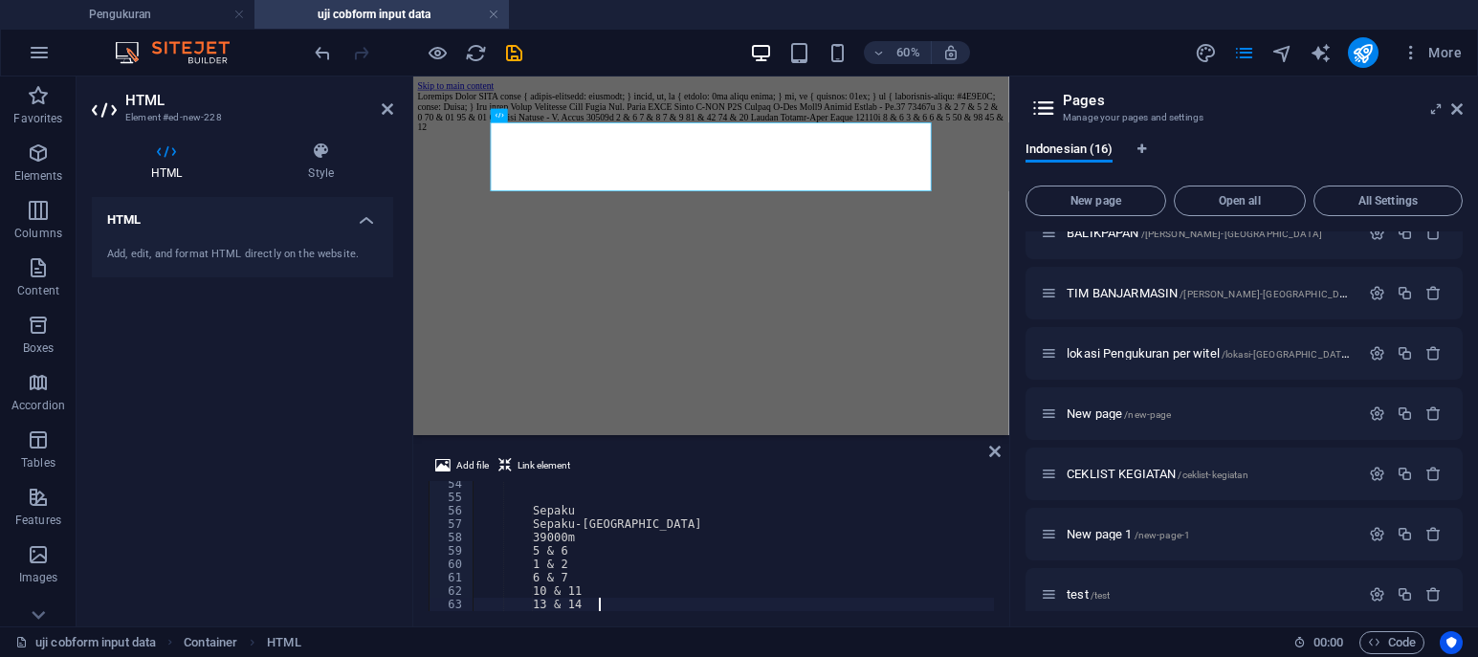
click at [1109, 178] on html "Skip to main content" at bounding box center [909, 127] width 993 height 101
click at [1388, 101] on div at bounding box center [910, 135] width 978 height 69
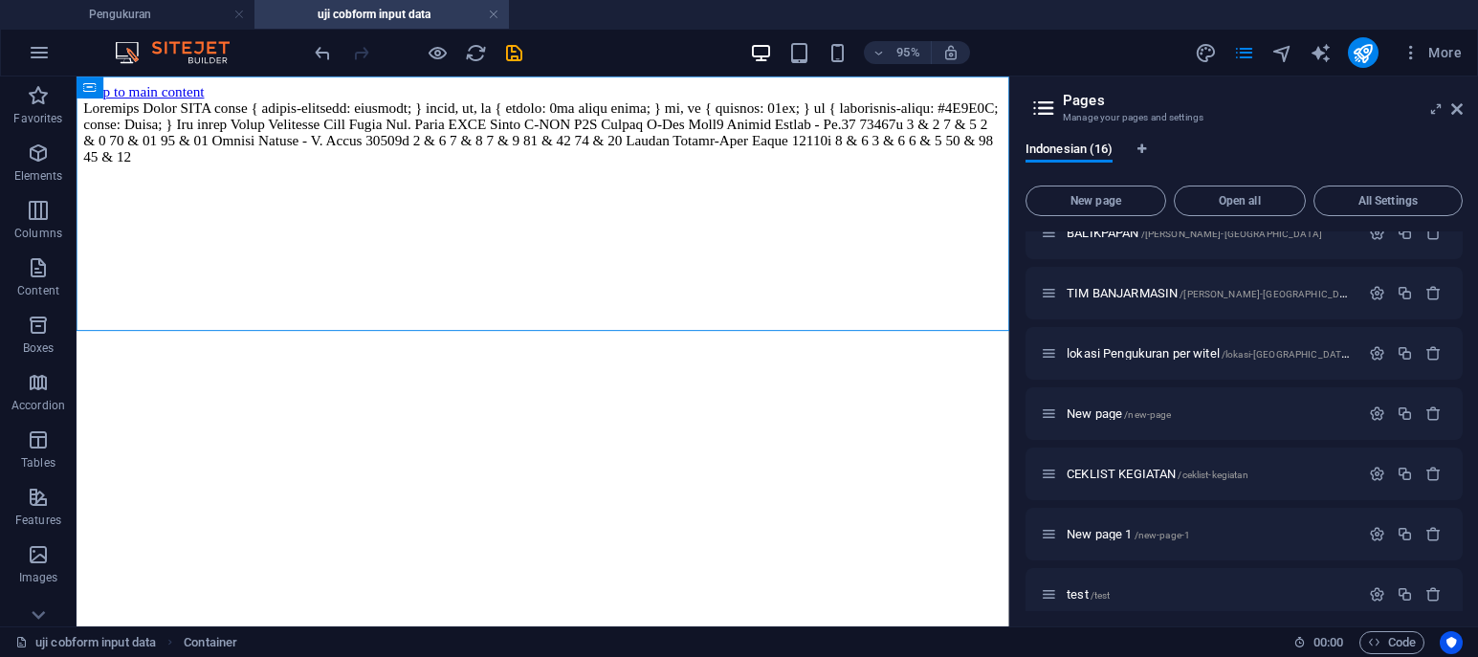
click at [612, 46] on div "95% More" at bounding box center [890, 52] width 1159 height 31
click at [638, 45] on div "95% More" at bounding box center [890, 52] width 1159 height 31
